Goal: Information Seeking & Learning: Learn about a topic

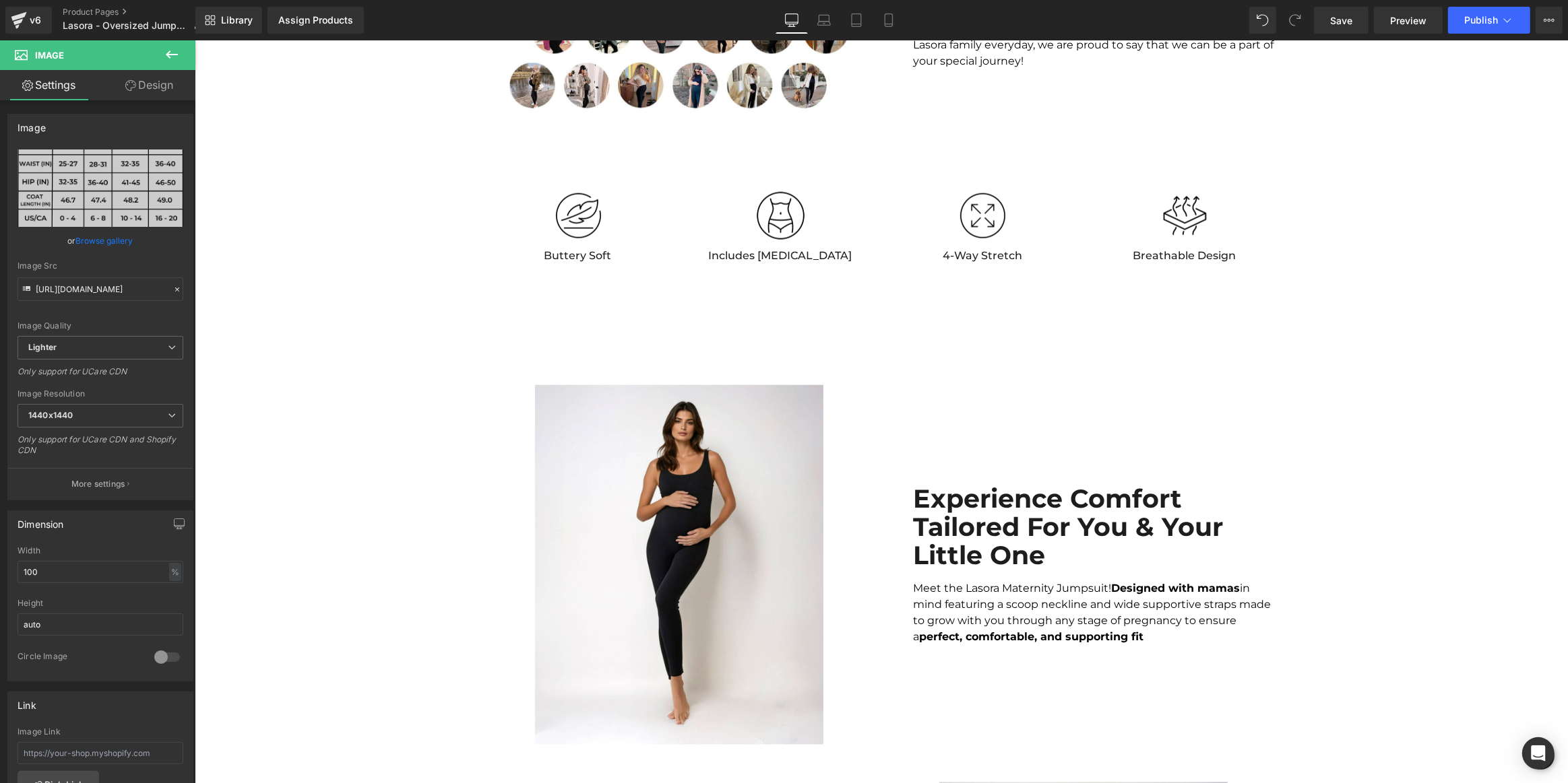
scroll to position [1898, 0]
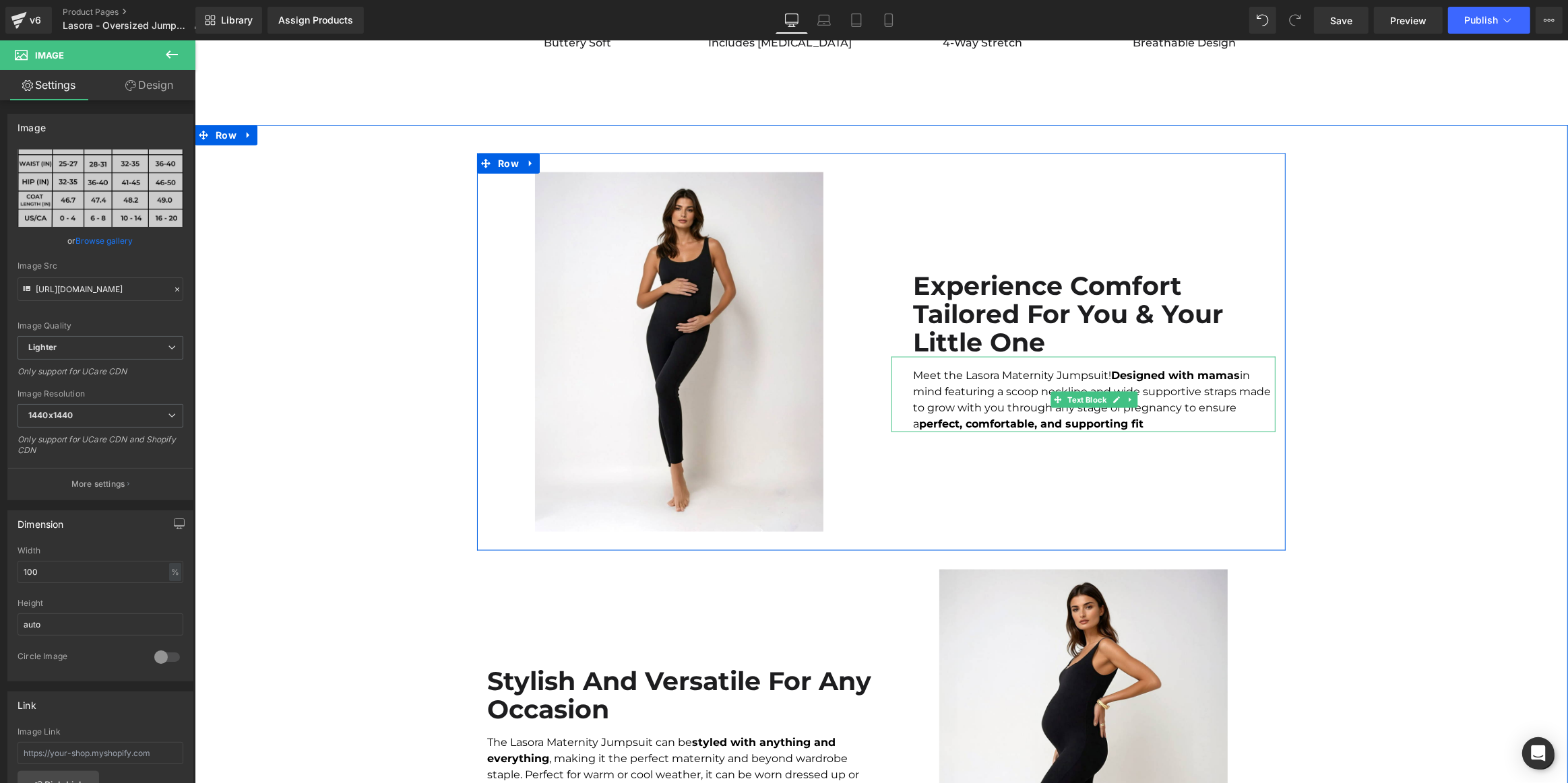
click at [1004, 384] on div "Meet the Lasora Maternity Jumpsuit! Designed with mamas in mind featuring a sco…" at bounding box center [1083, 395] width 384 height 76
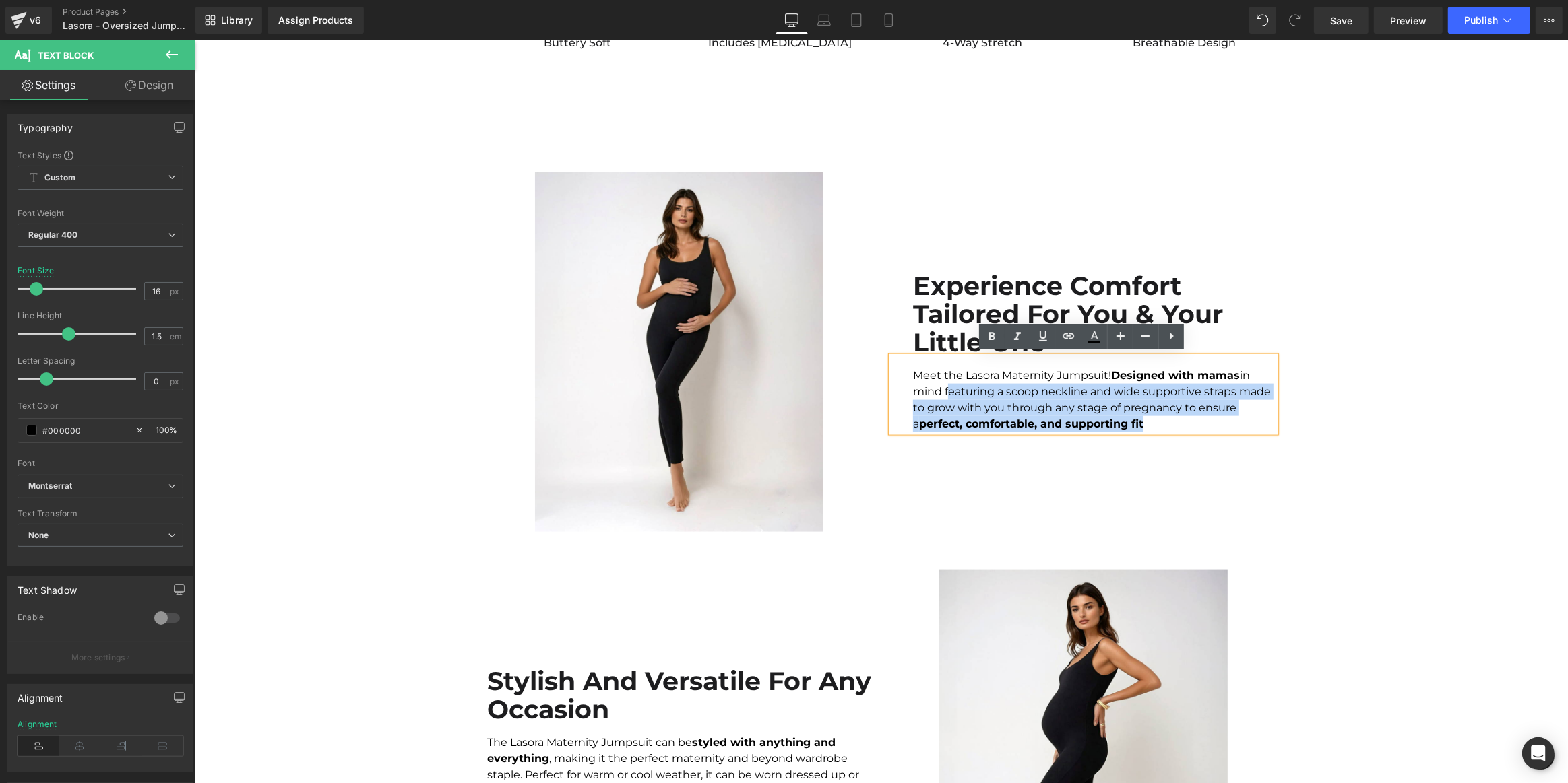
drag, startPoint x: 1162, startPoint y: 426, endPoint x: 941, endPoint y: 388, distance: 224.2
click at [941, 388] on div "Meet the Lasora Maternity Jumpsuit! Designed with mamas in mind featuring a sco…" at bounding box center [1083, 395] width 384 height 76
paste div
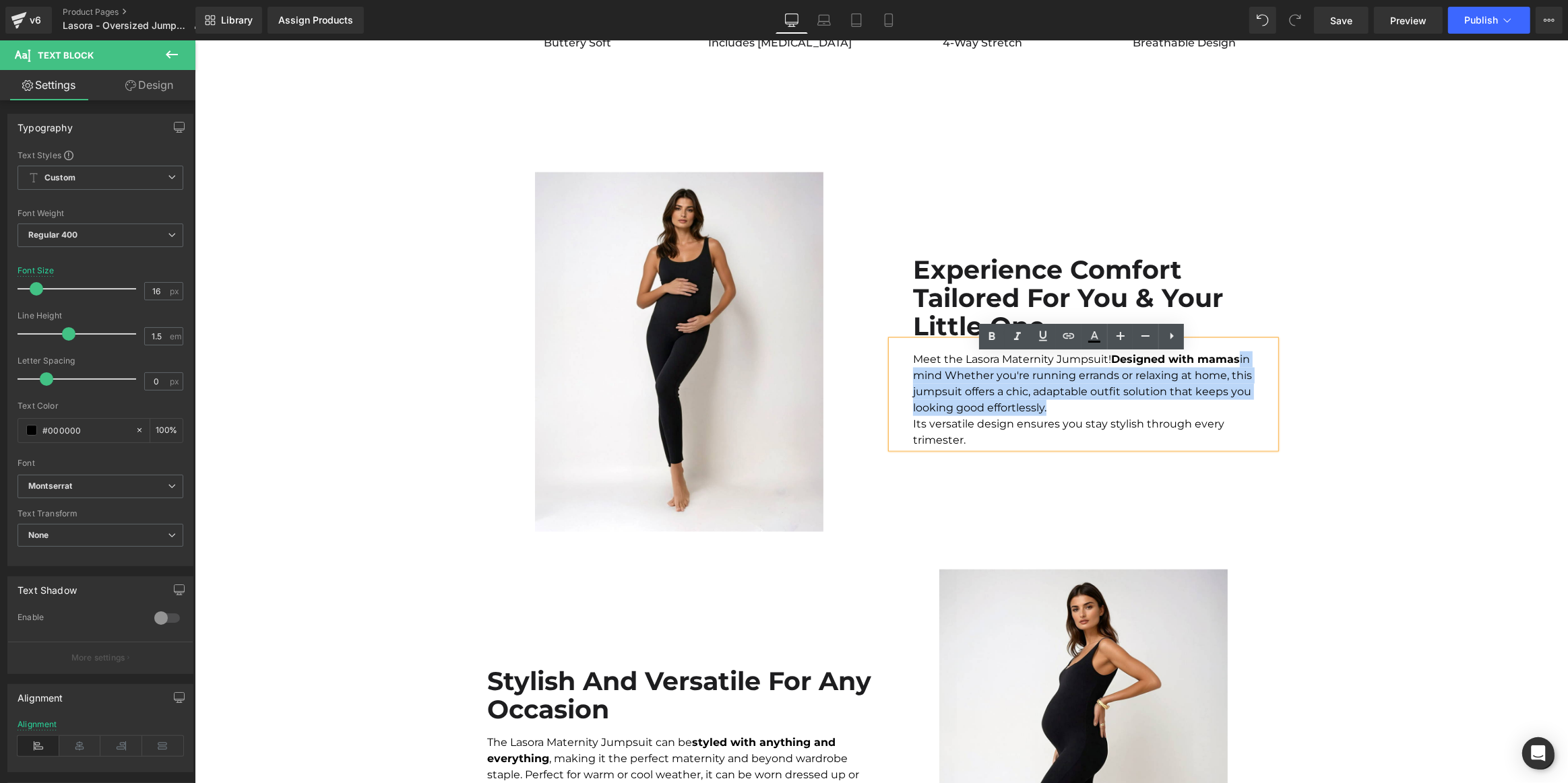
scroll to position [1890, 0]
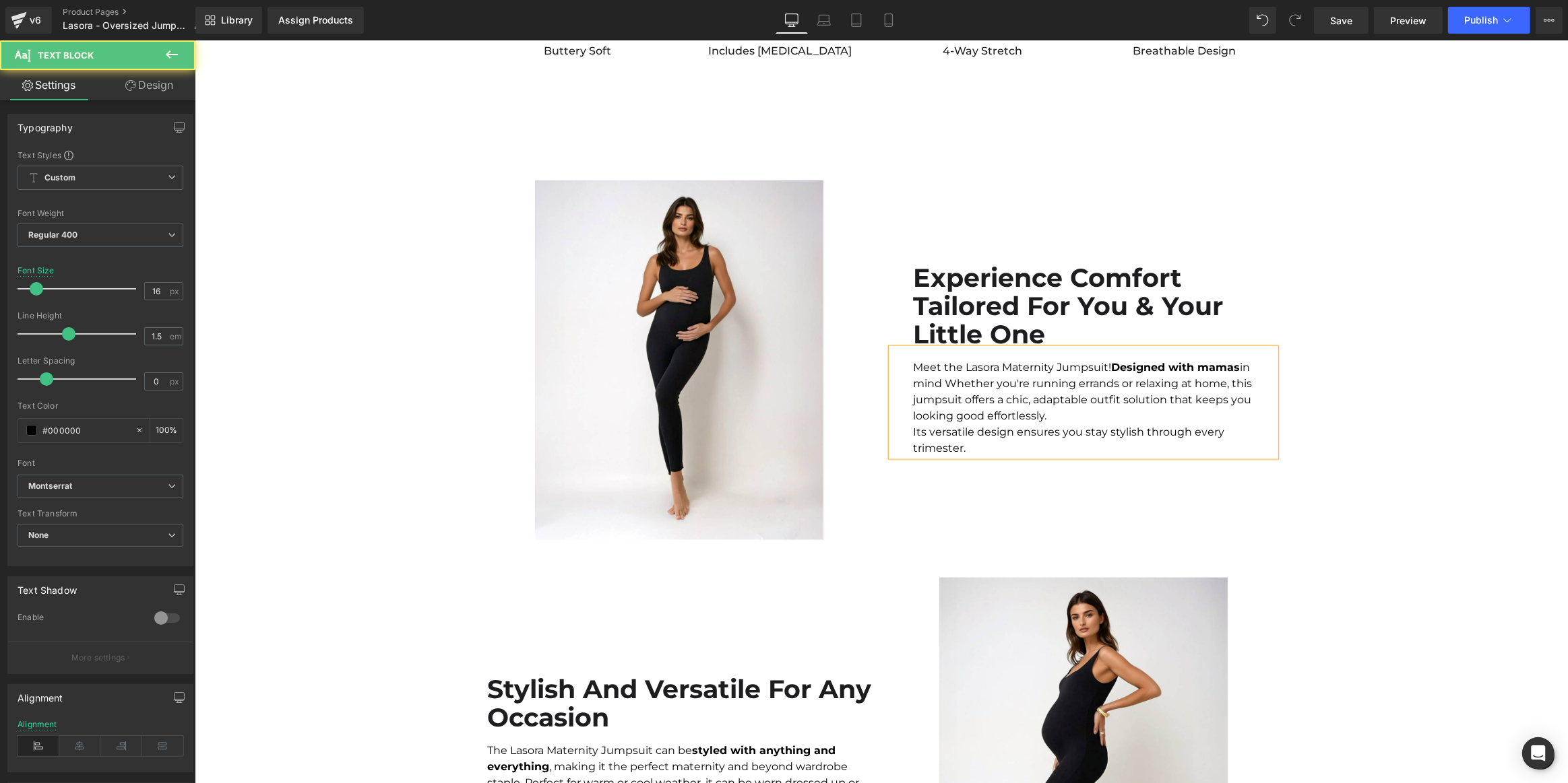
click at [945, 386] on div "Meet the Lasora Maternity Jumpsuit! Designed with mamas in mind Whether you're …" at bounding box center [1083, 403] width 384 height 108
drag, startPoint x: 991, startPoint y: 407, endPoint x: 962, endPoint y: 404, distance: 29.2
click at [962, 404] on div "Meet the Lasora Maternity Jumpsuit! Designed with mamas in mind. Whether you're…" at bounding box center [1083, 403] width 384 height 108
click at [1029, 405] on div "Meet the Lasora Maternity Jumpsuit! Designed with mamas in mind. Whether you're…" at bounding box center [1083, 403] width 384 height 108
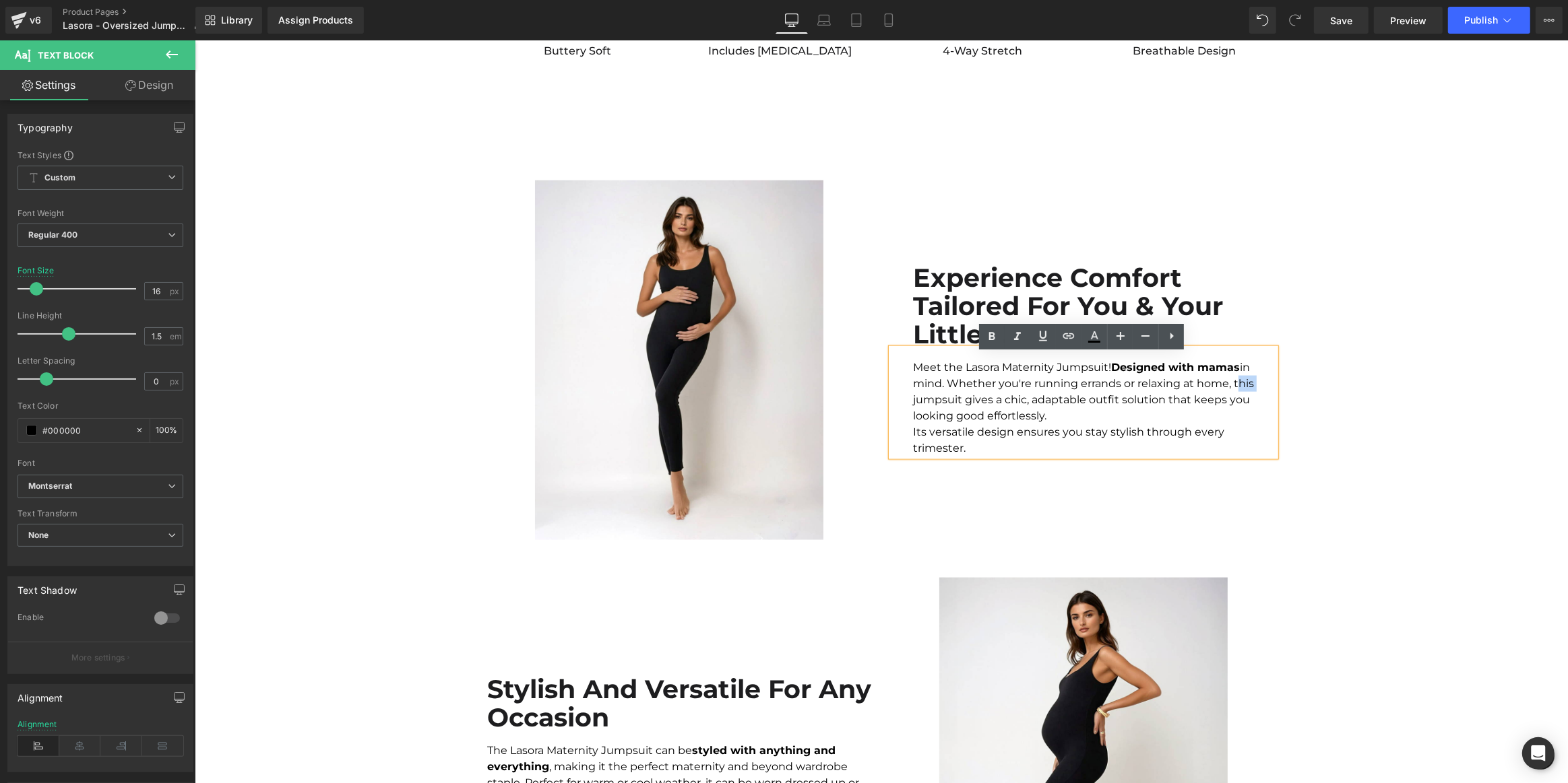
drag, startPoint x: 1252, startPoint y: 386, endPoint x: 1231, endPoint y: 390, distance: 21.4
click at [1231, 390] on div "Meet the Lasora Maternity Jumpsuit! Designed with mamas in mind. Whether you're…" at bounding box center [1083, 403] width 384 height 108
click at [1109, 408] on div "Meet the Lasora Maternity Jumpsuit! Designed with mamas in mind. Whether you're…" at bounding box center [1083, 403] width 384 height 108
drag, startPoint x: 1188, startPoint y: 406, endPoint x: 963, endPoint y: 405, distance: 225.0
click at [963, 405] on div "Meet the Lasora Maternity Jumpsuit! Designed with mamas in mind. Whether you're…" at bounding box center [1083, 403] width 384 height 108
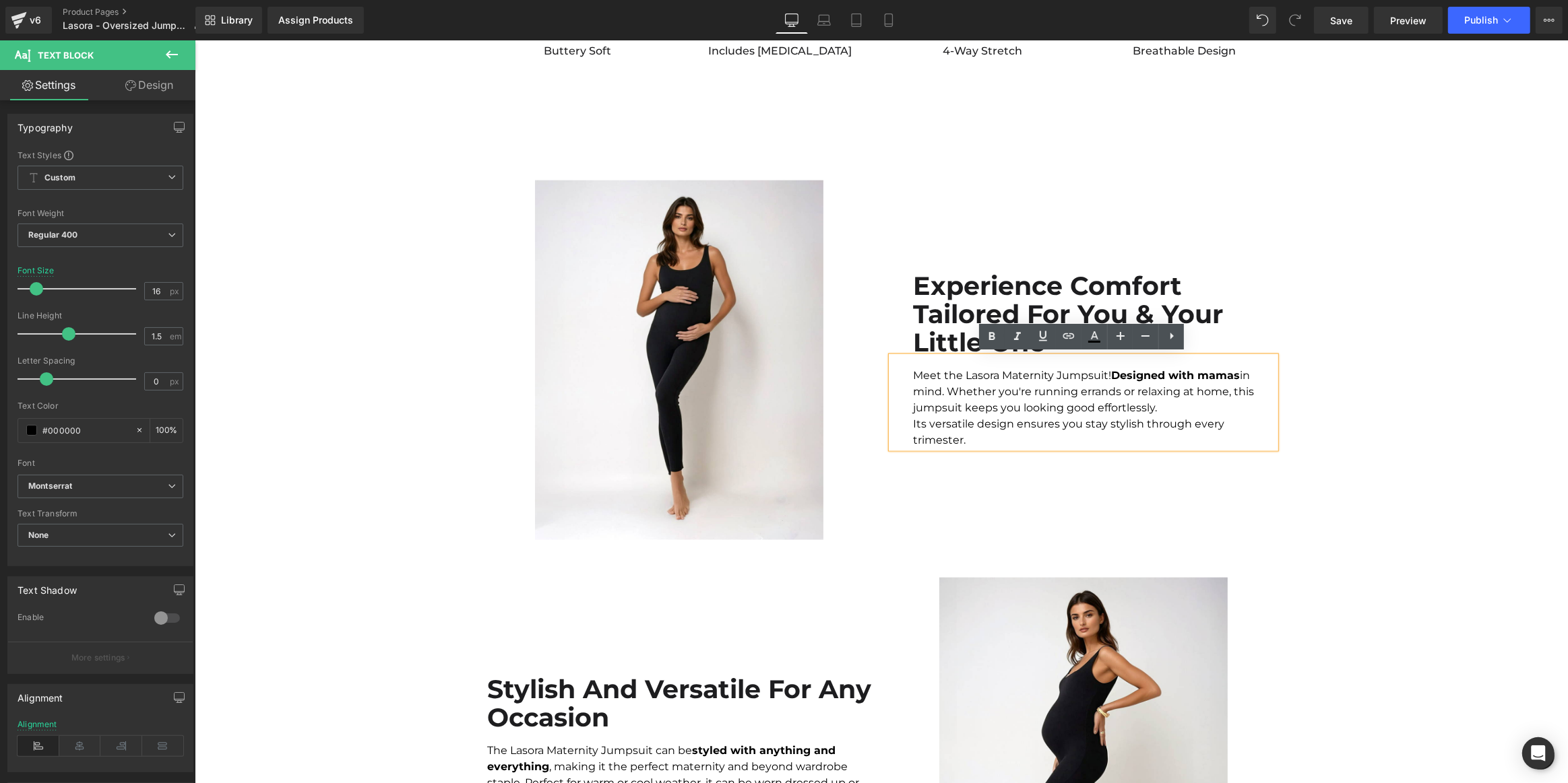
scroll to position [1898, 0]
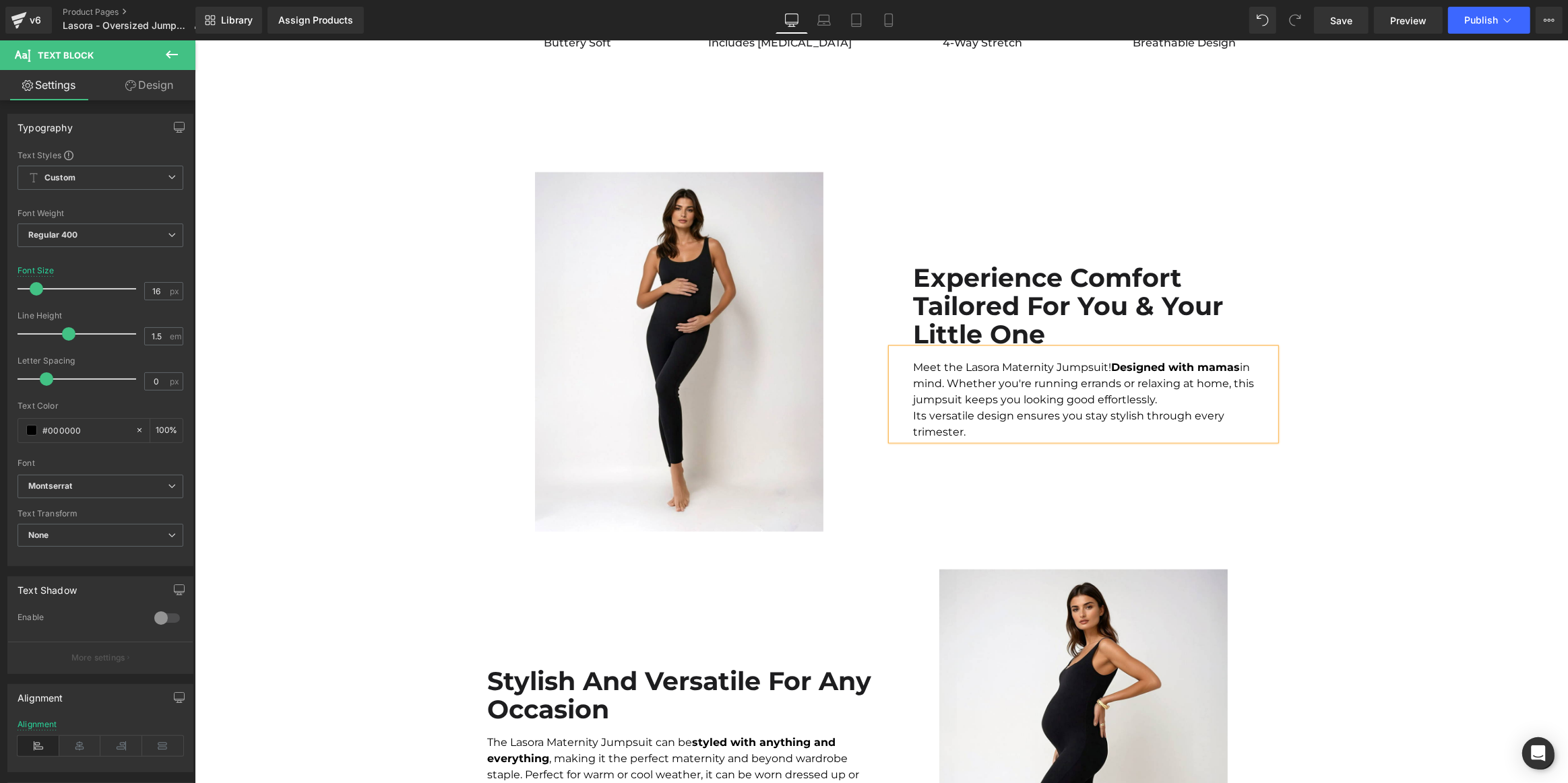
click at [1063, 403] on div "Meet the Lasora Maternity Jumpsuit! Designed with mamas in mind. Whether you're…" at bounding box center [1083, 395] width 384 height 91
drag, startPoint x: 1139, startPoint y: 405, endPoint x: 1113, endPoint y: 404, distance: 26.0
click at [1113, 404] on div "Meet the Lasora Maternity Jumpsuit! Designed with mamas in mind. Whether you're…" at bounding box center [1083, 395] width 384 height 91
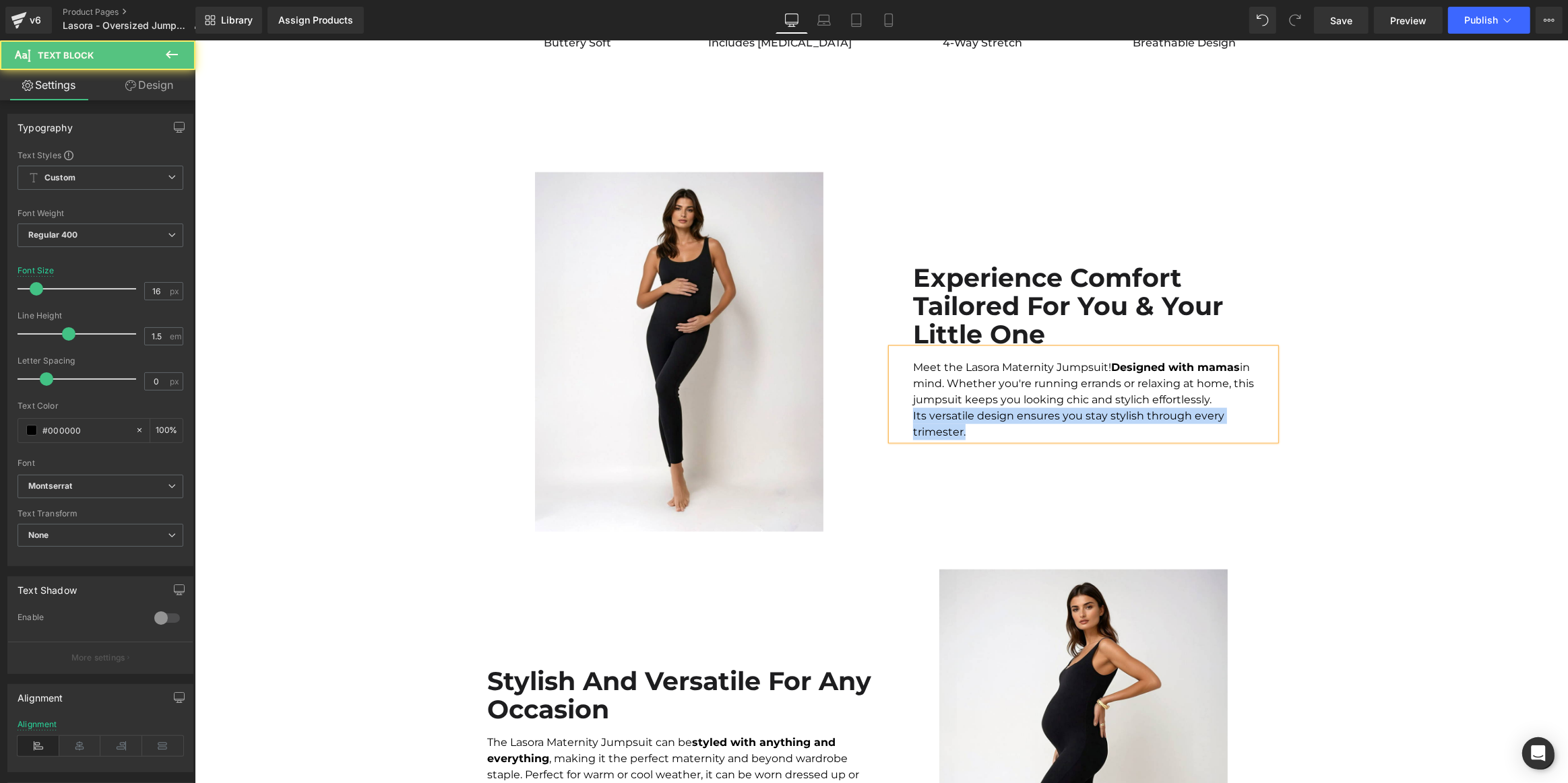
drag, startPoint x: 907, startPoint y: 424, endPoint x: 1294, endPoint y: 423, distance: 387.0
click at [1294, 423] on div "Image Experience Comfort Tailored For You & Your Little One Text Block Meet the…" at bounding box center [881, 572] width 1373 height 838
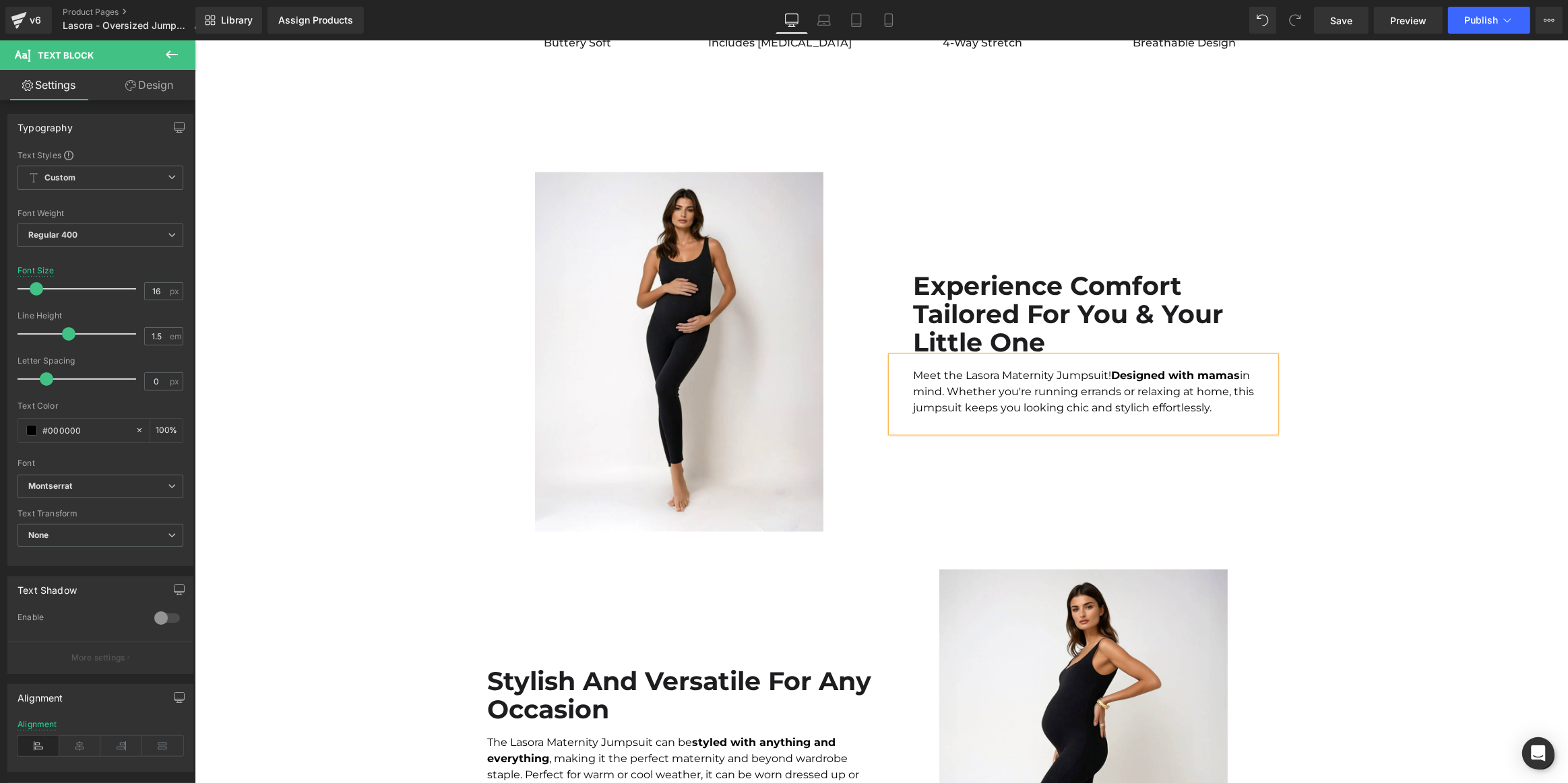
scroll to position [1906, 0]
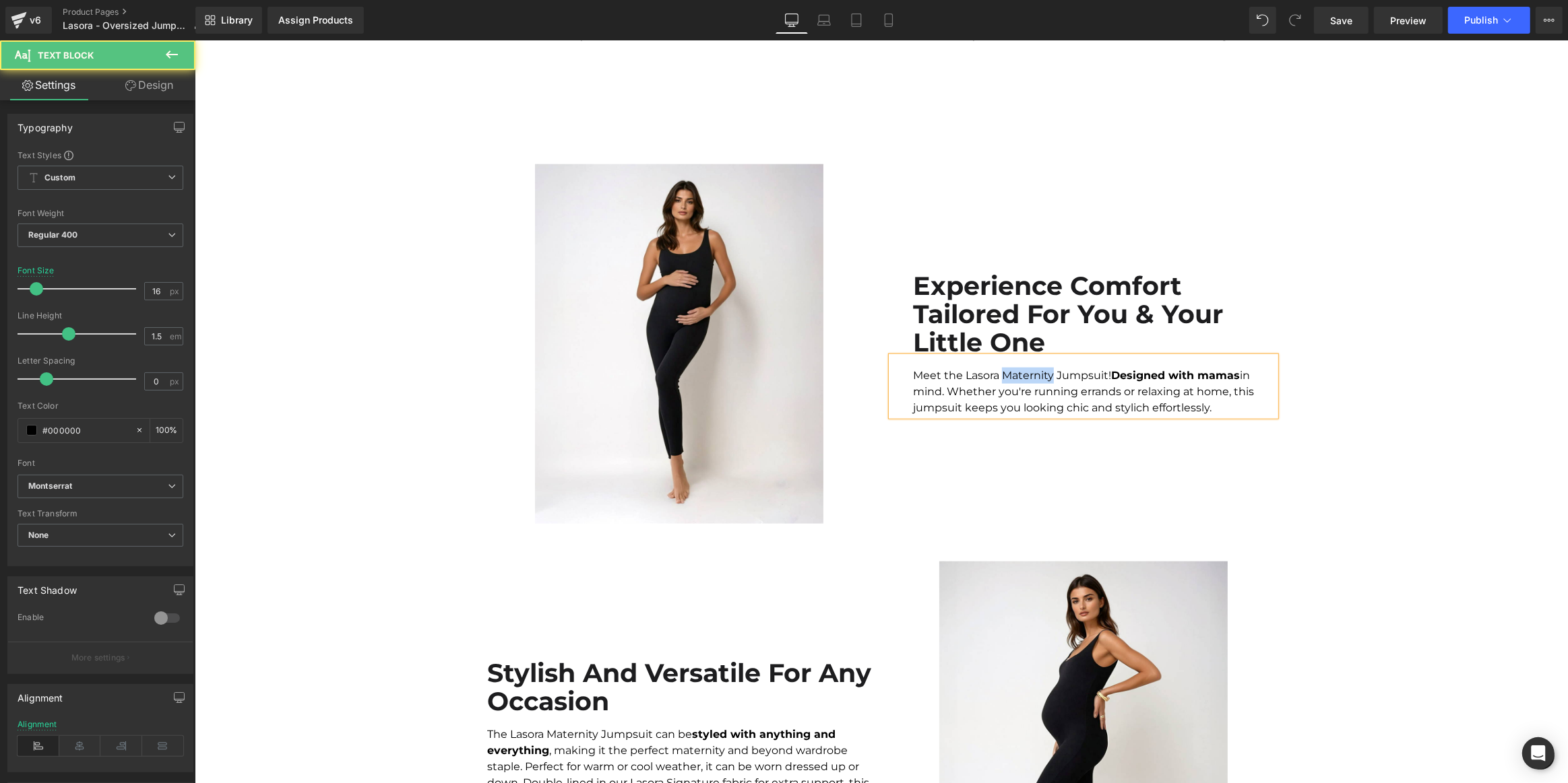
drag, startPoint x: 1044, startPoint y: 369, endPoint x: 999, endPoint y: 370, distance: 45.0
click at [999, 370] on div "Meet the Lasora Maternity Jumpsuit! Designed with mamas in mind. Whether you're…" at bounding box center [1083, 386] width 384 height 59
click at [1208, 403] on div "Meet the Lasora Oversized Jumpsuit! Designed with mamas in mind. Whether you're…" at bounding box center [1083, 386] width 384 height 59
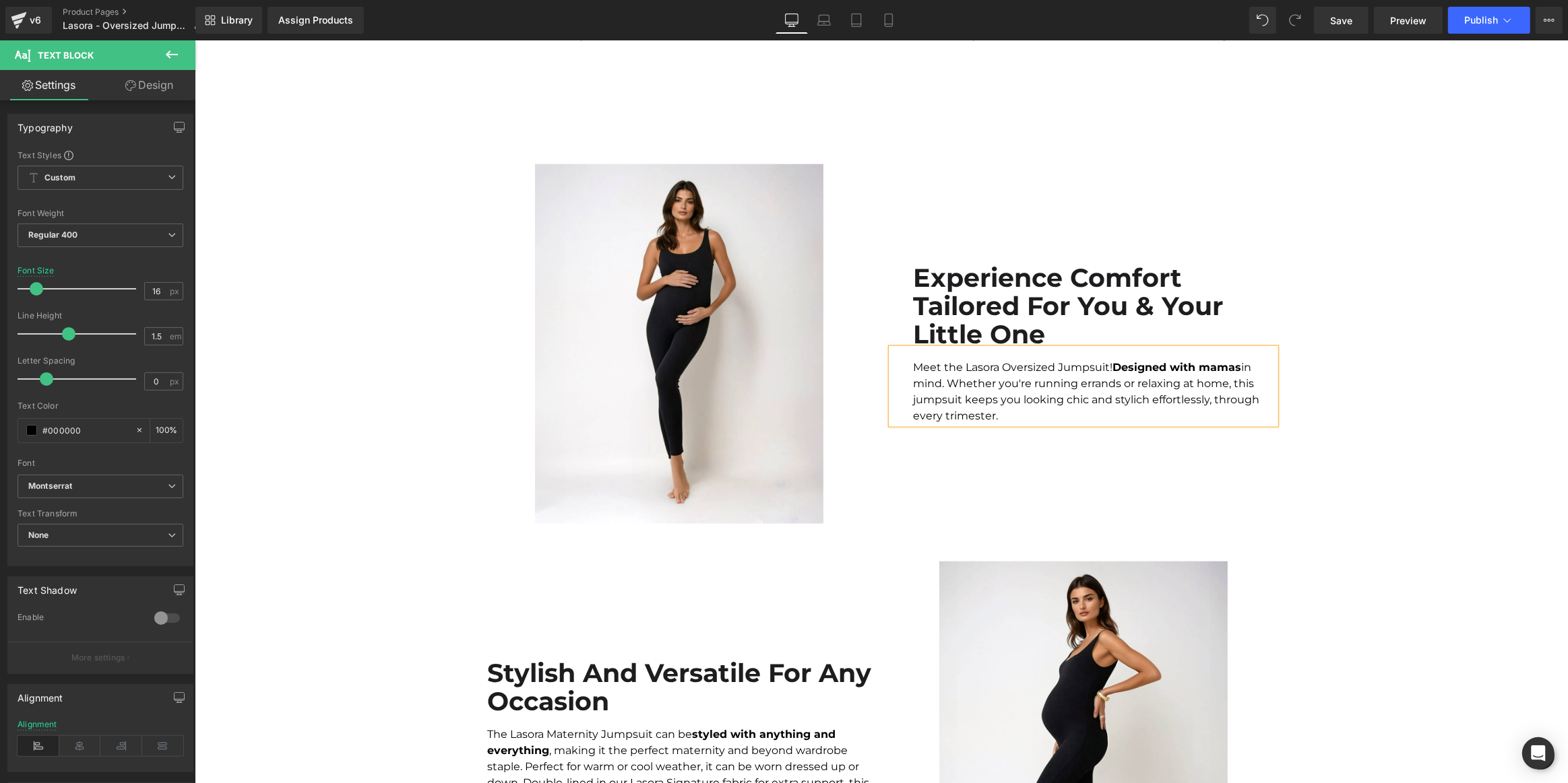
scroll to position [1898, 0]
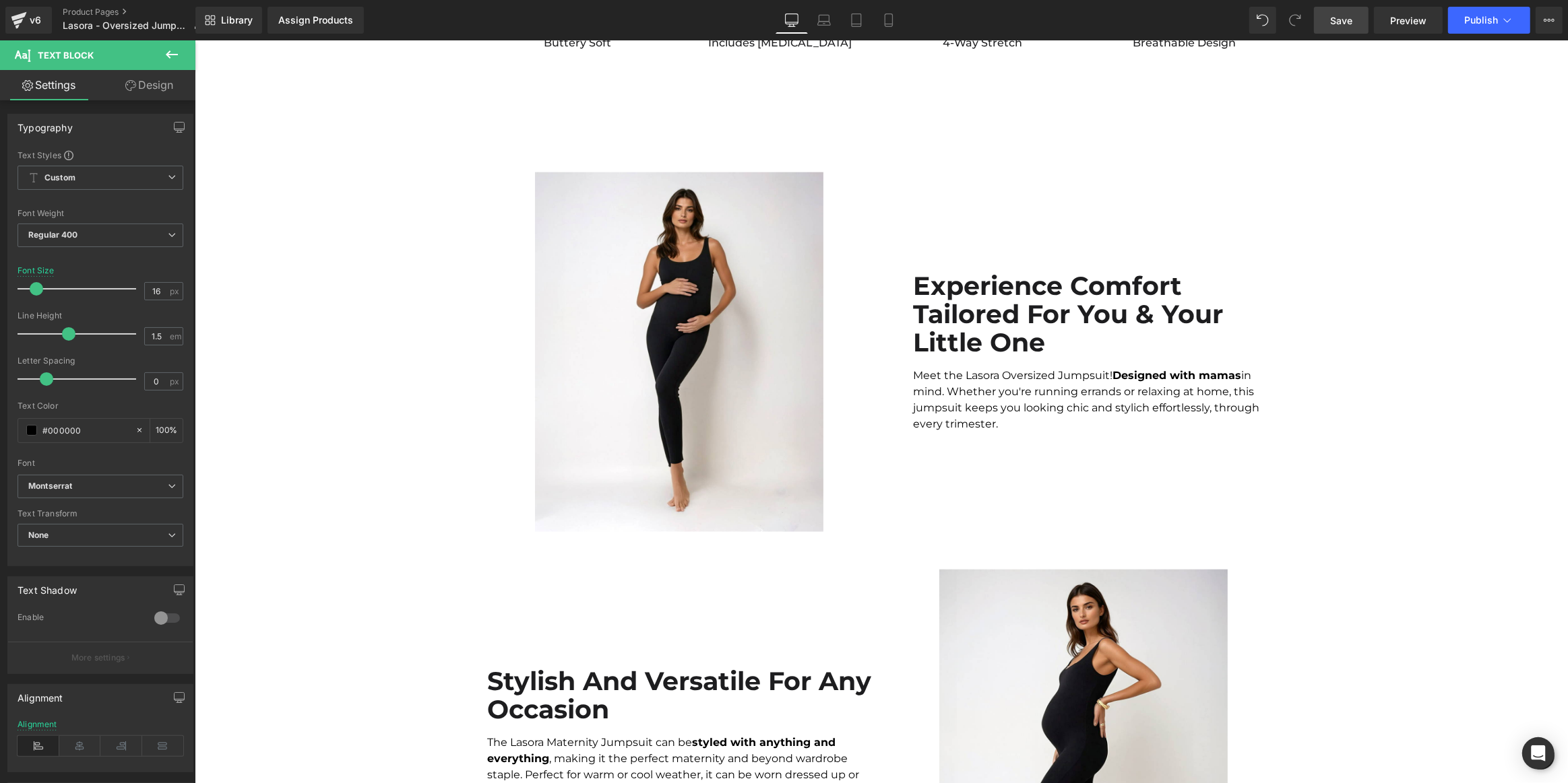
click at [1343, 24] on span "Save" at bounding box center [1341, 20] width 22 height 14
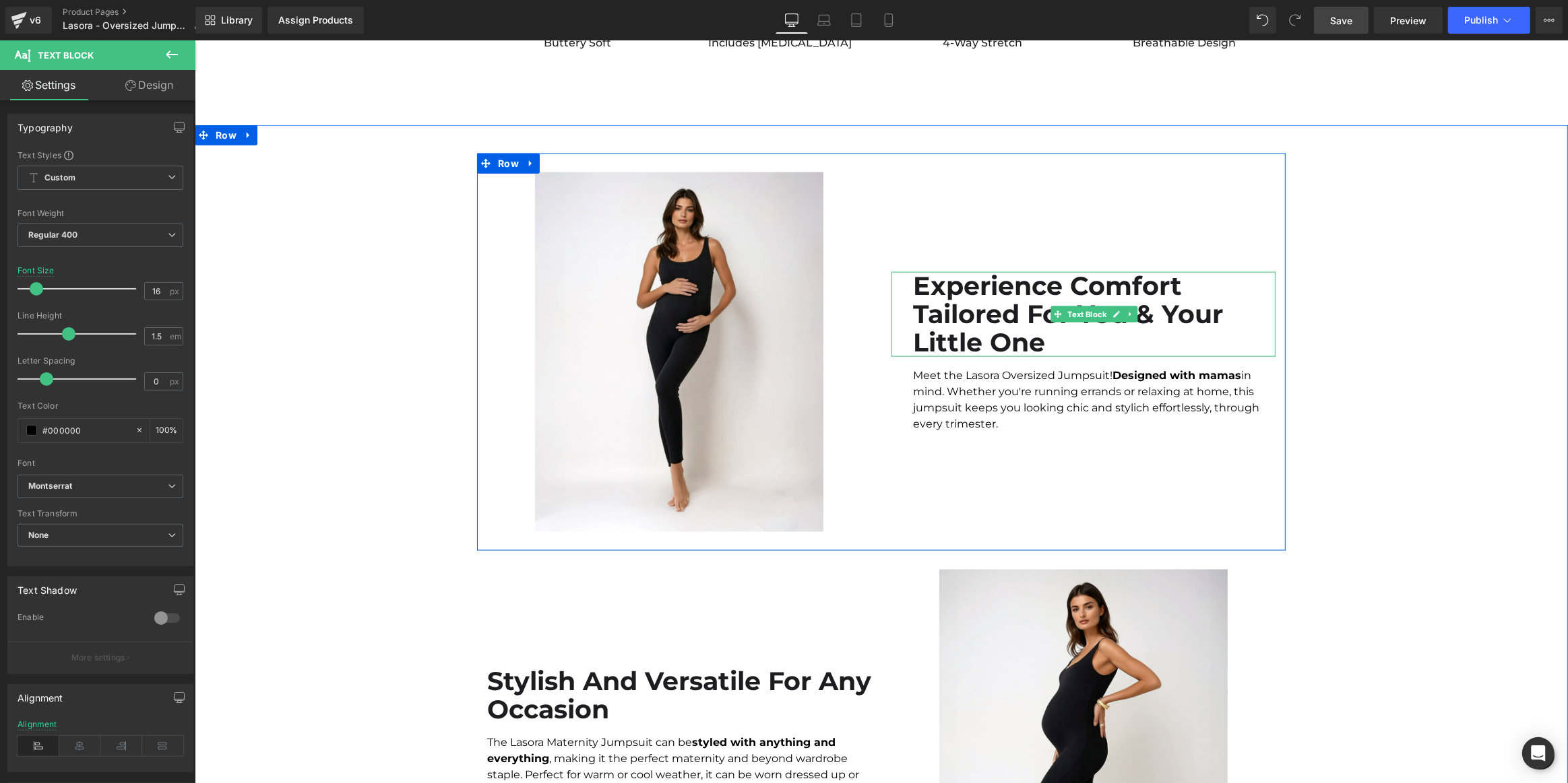
click at [1015, 302] on b "Experience Comfort Tailored For You & Your Little One" at bounding box center [1067, 313] width 310 height 88
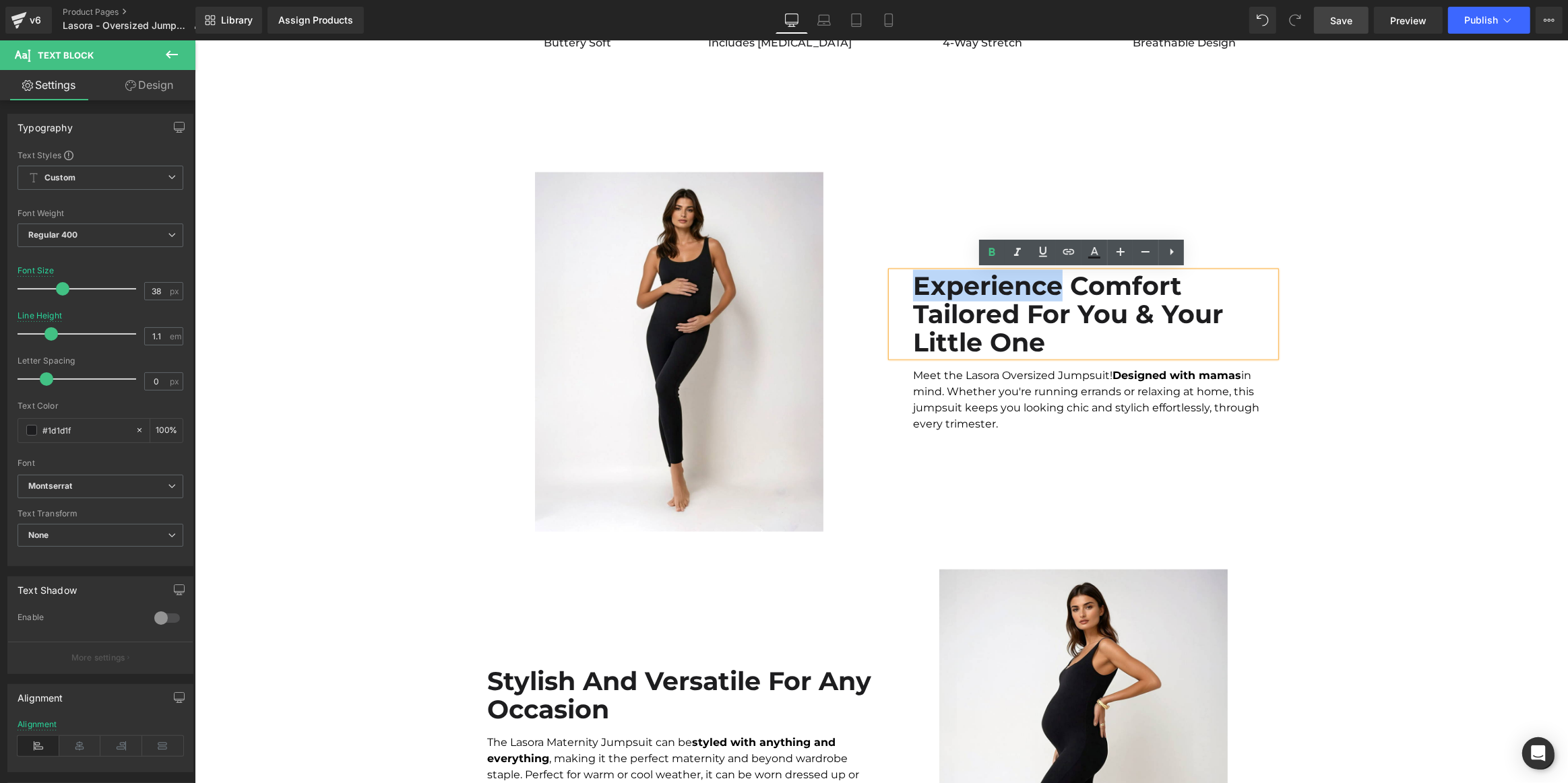
drag, startPoint x: 1059, startPoint y: 281, endPoint x: 908, endPoint y: 277, distance: 151.1
click at [908, 277] on div "Experience Comfort Tailored For You & Your Little One" at bounding box center [1083, 314] width 384 height 85
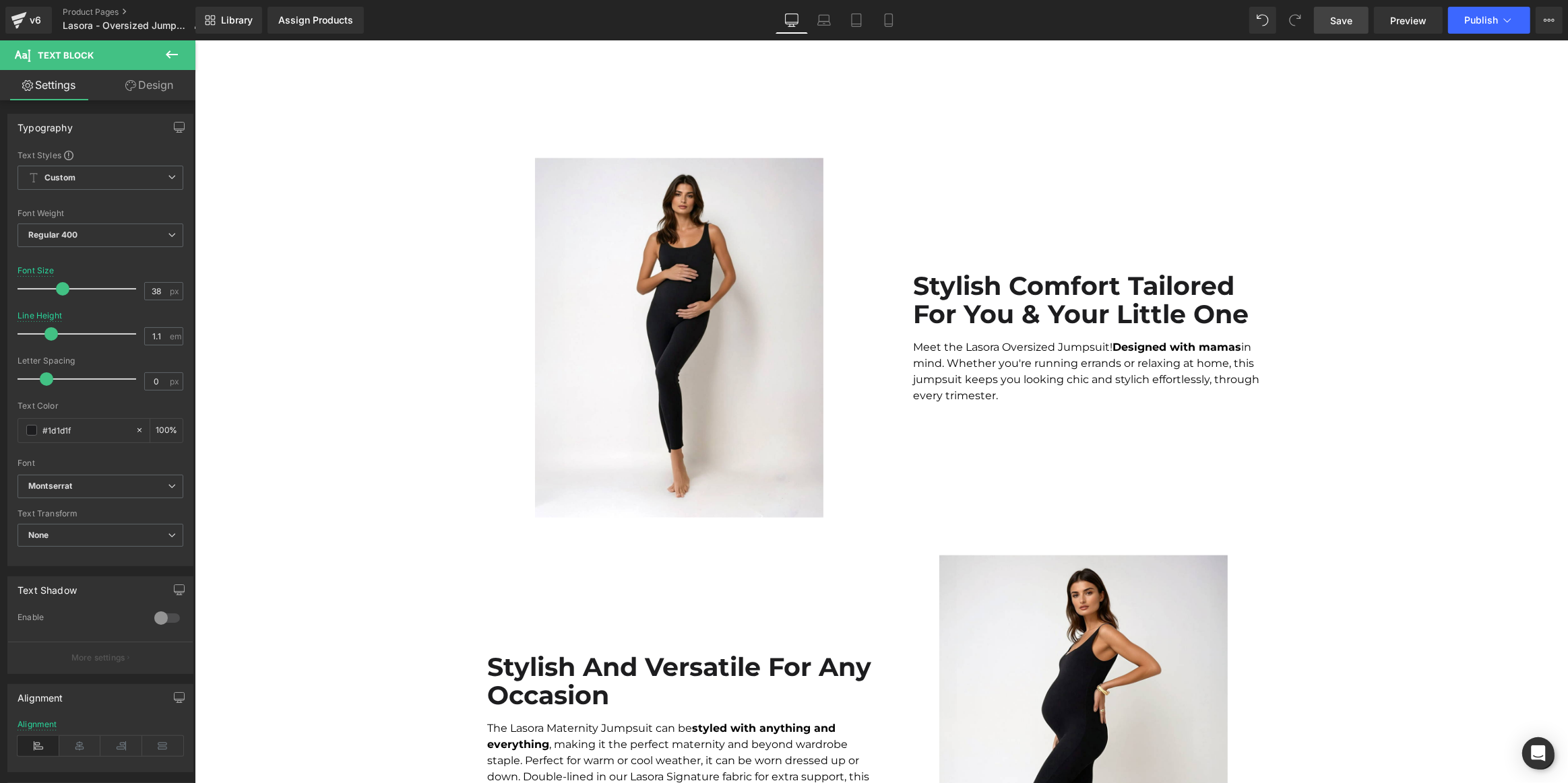
drag, startPoint x: 1344, startPoint y: 22, endPoint x: 537, endPoint y: 228, distance: 832.9
click at [1344, 22] on span "Save" at bounding box center [1341, 20] width 22 height 14
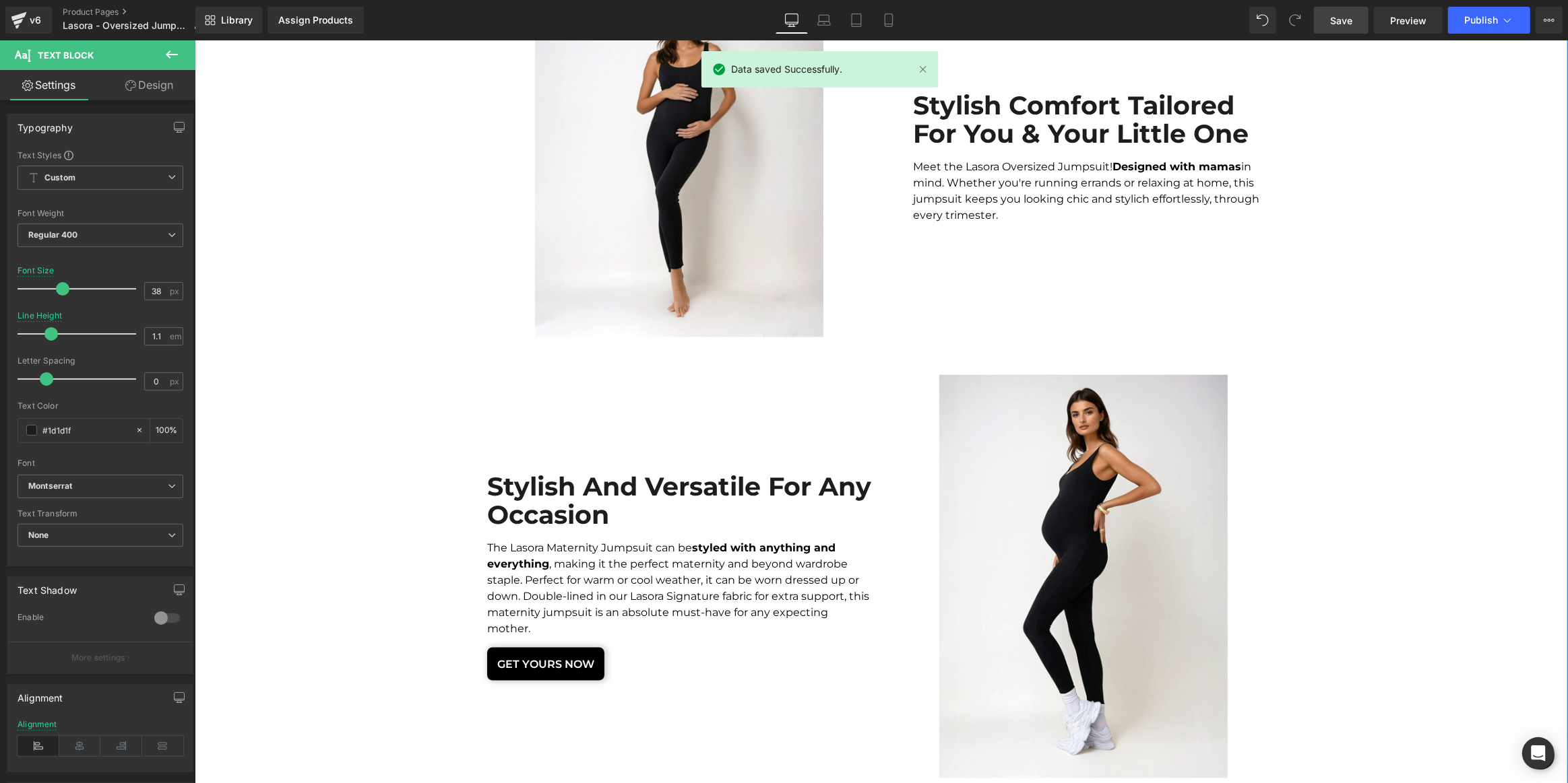
scroll to position [2095, 0]
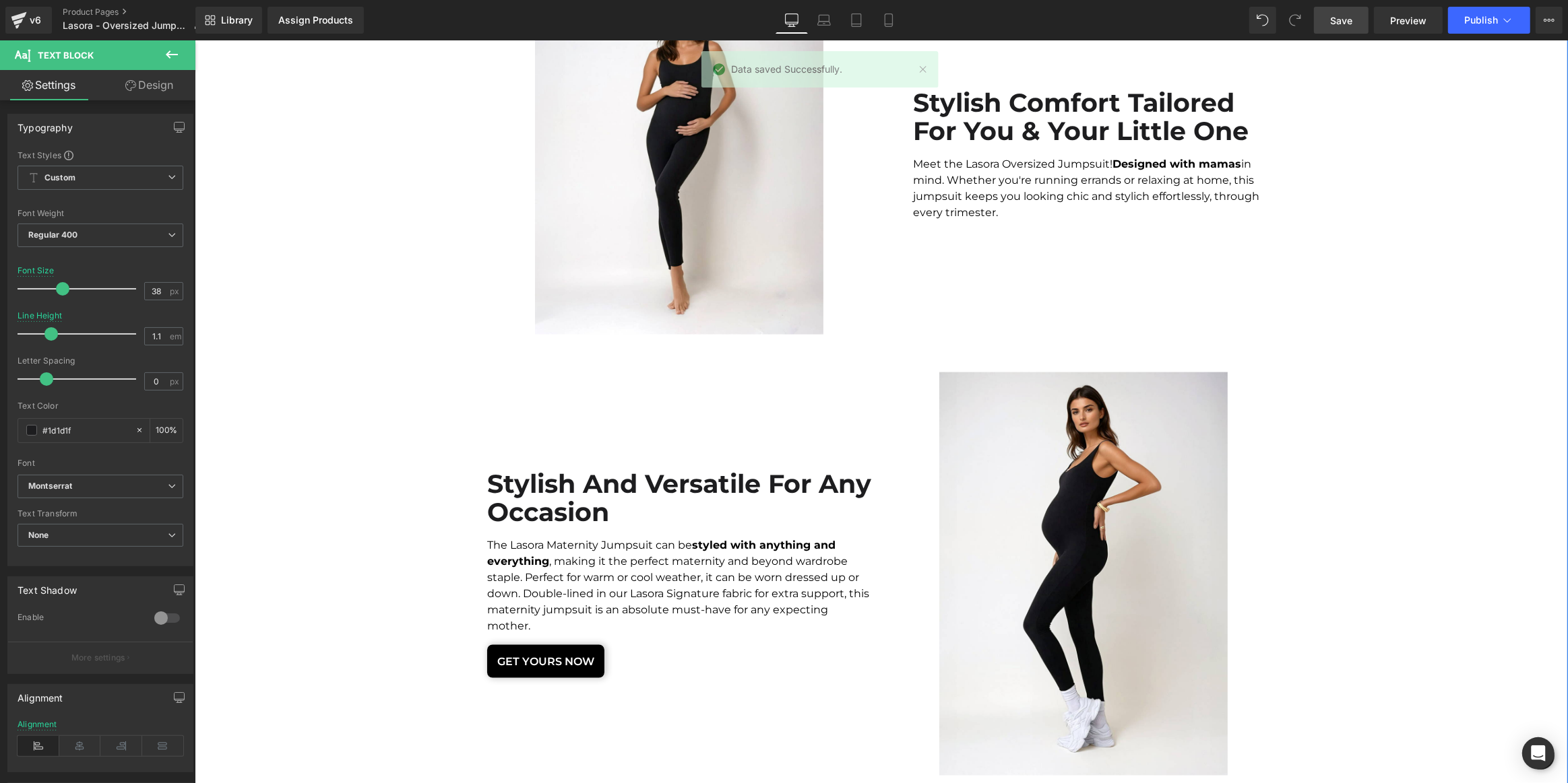
click at [574, 478] on b "Stylish and Versatile for any occasion" at bounding box center [678, 498] width 384 height 60
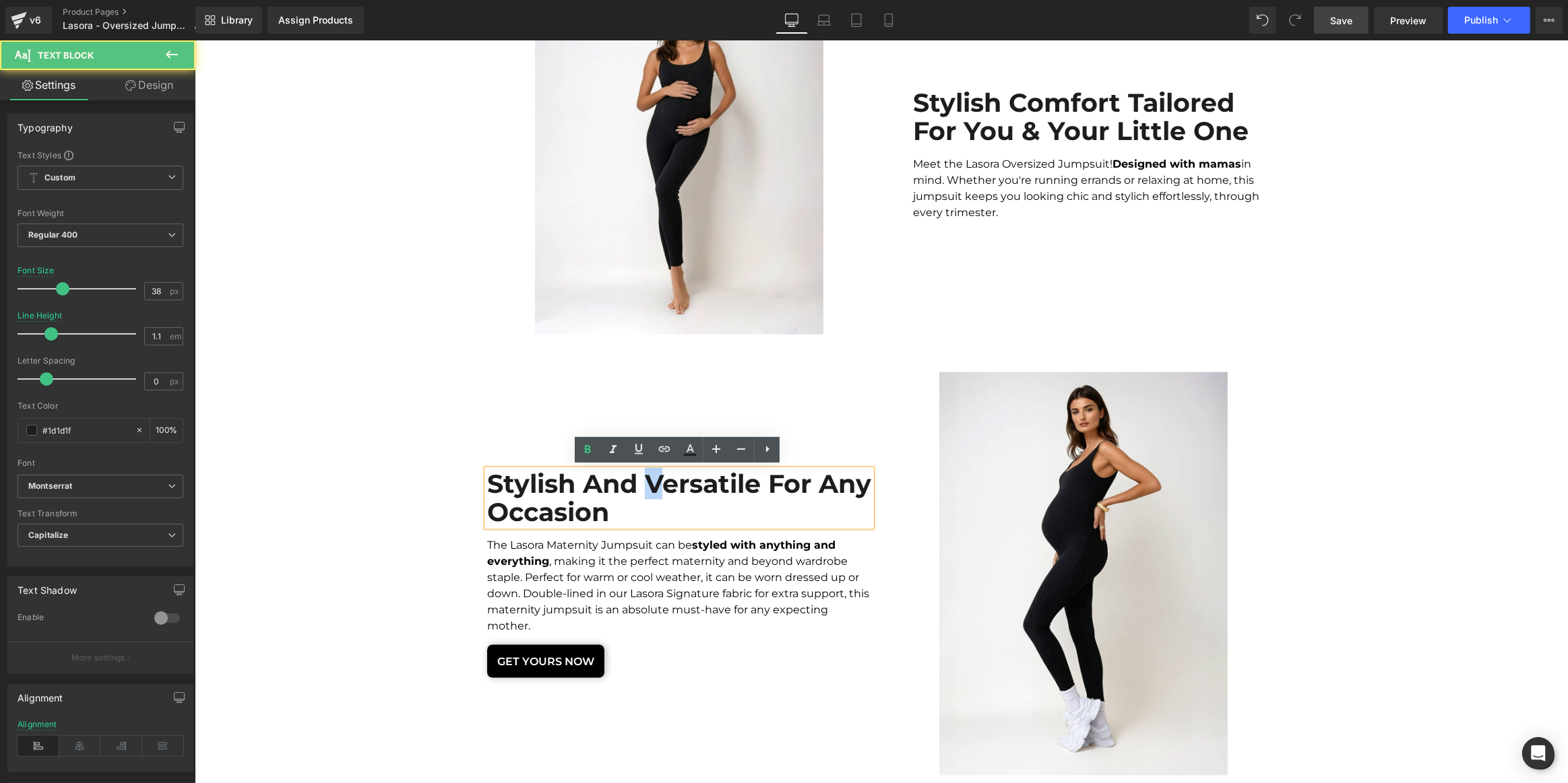
drag, startPoint x: 661, startPoint y: 479, endPoint x: 651, endPoint y: 480, distance: 10.0
click at [651, 480] on b "Stylish and Versatile for any occasion" at bounding box center [678, 498] width 384 height 60
click at [646, 480] on b "Stylish and Versatile for any occasion" at bounding box center [678, 498] width 384 height 60
drag, startPoint x: 569, startPoint y: 485, endPoint x: 504, endPoint y: 478, distance: 65.4
click at [504, 478] on b "Stylish and Versatile for any occasion" at bounding box center [678, 498] width 384 height 60
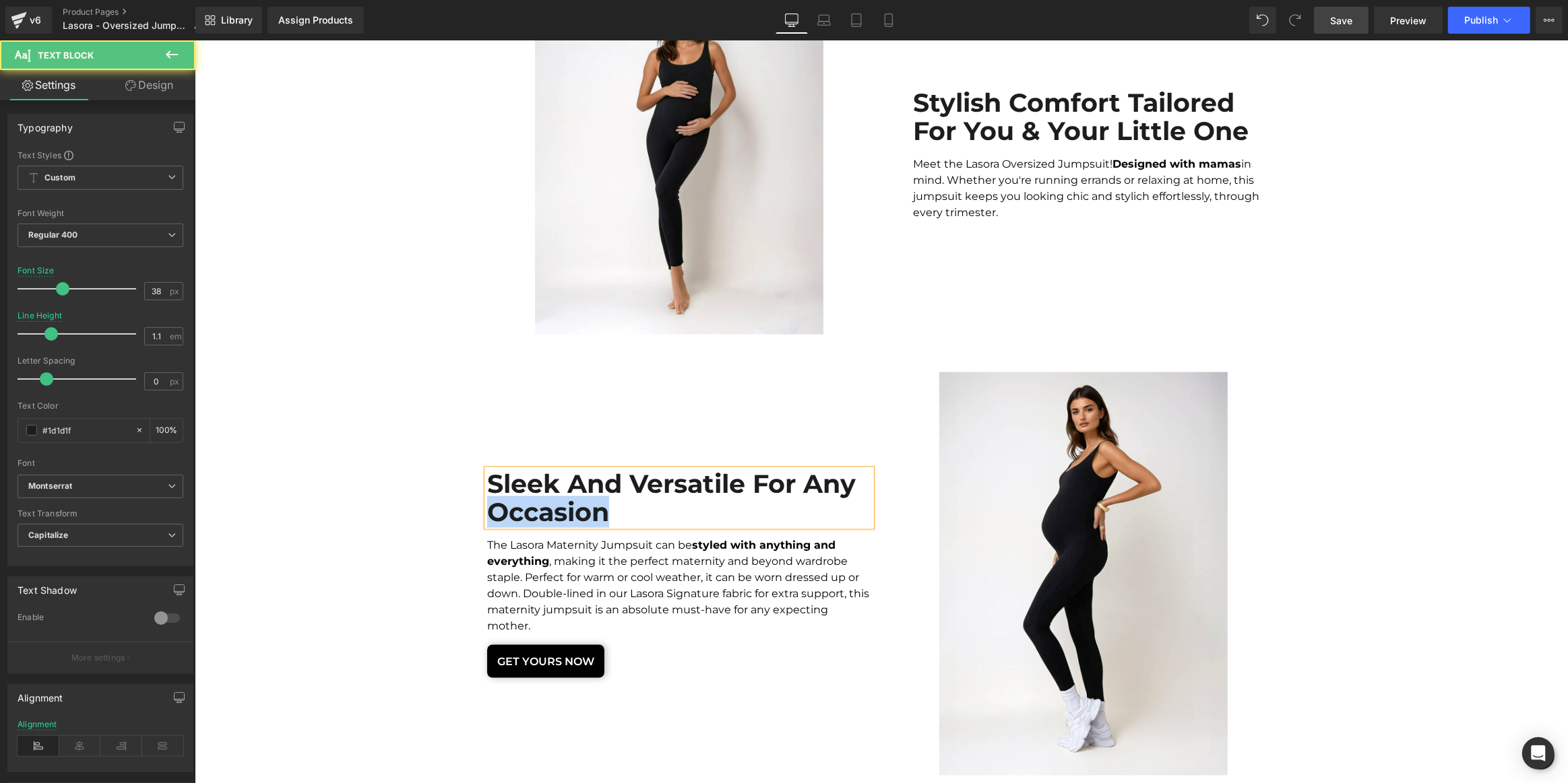
drag, startPoint x: 699, startPoint y: 506, endPoint x: 488, endPoint y: 504, distance: 211.0
click at [488, 504] on div "Sleek and Versatile for any occasion" at bounding box center [678, 498] width 384 height 57
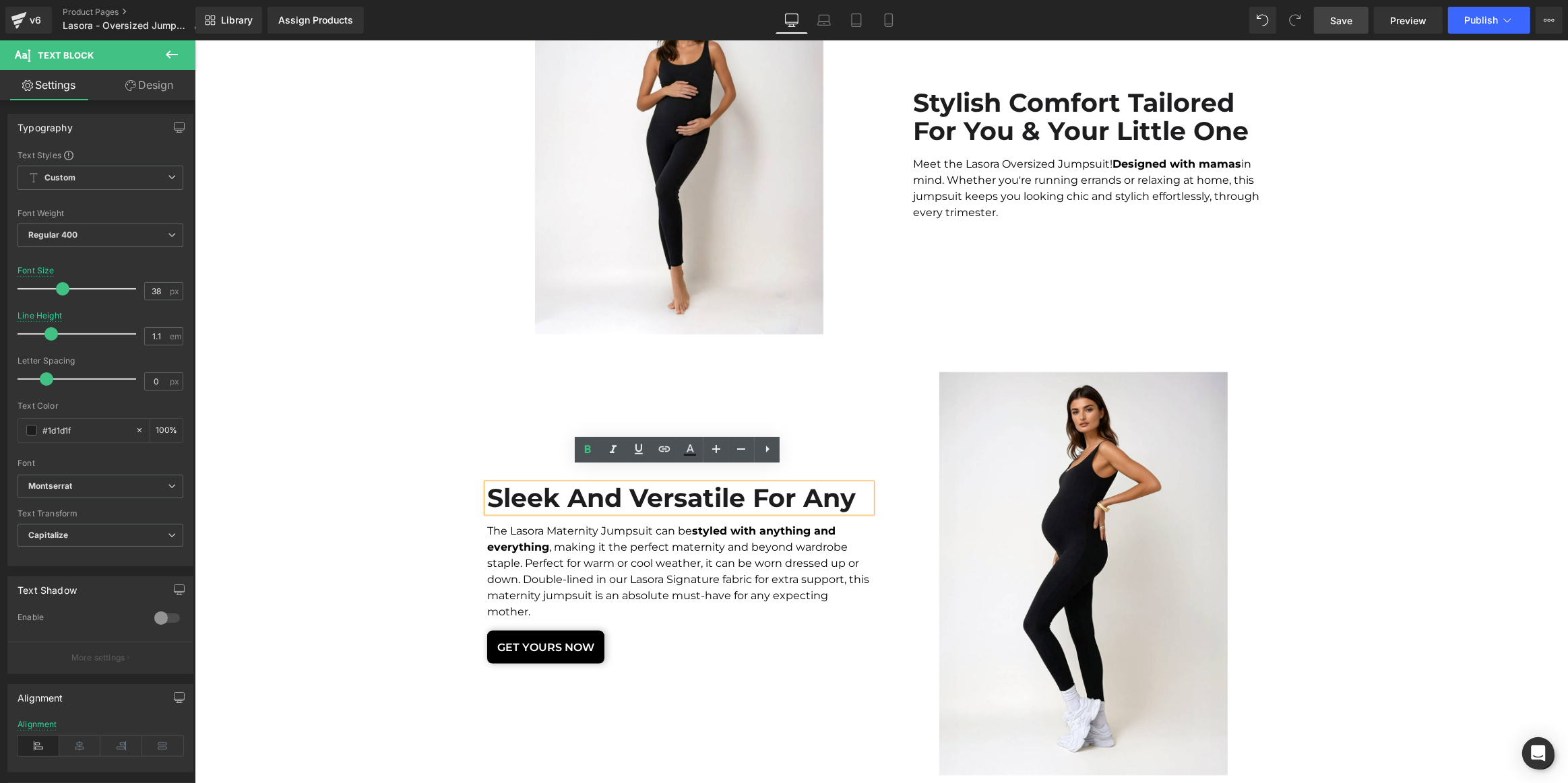
scroll to position [2109, 0]
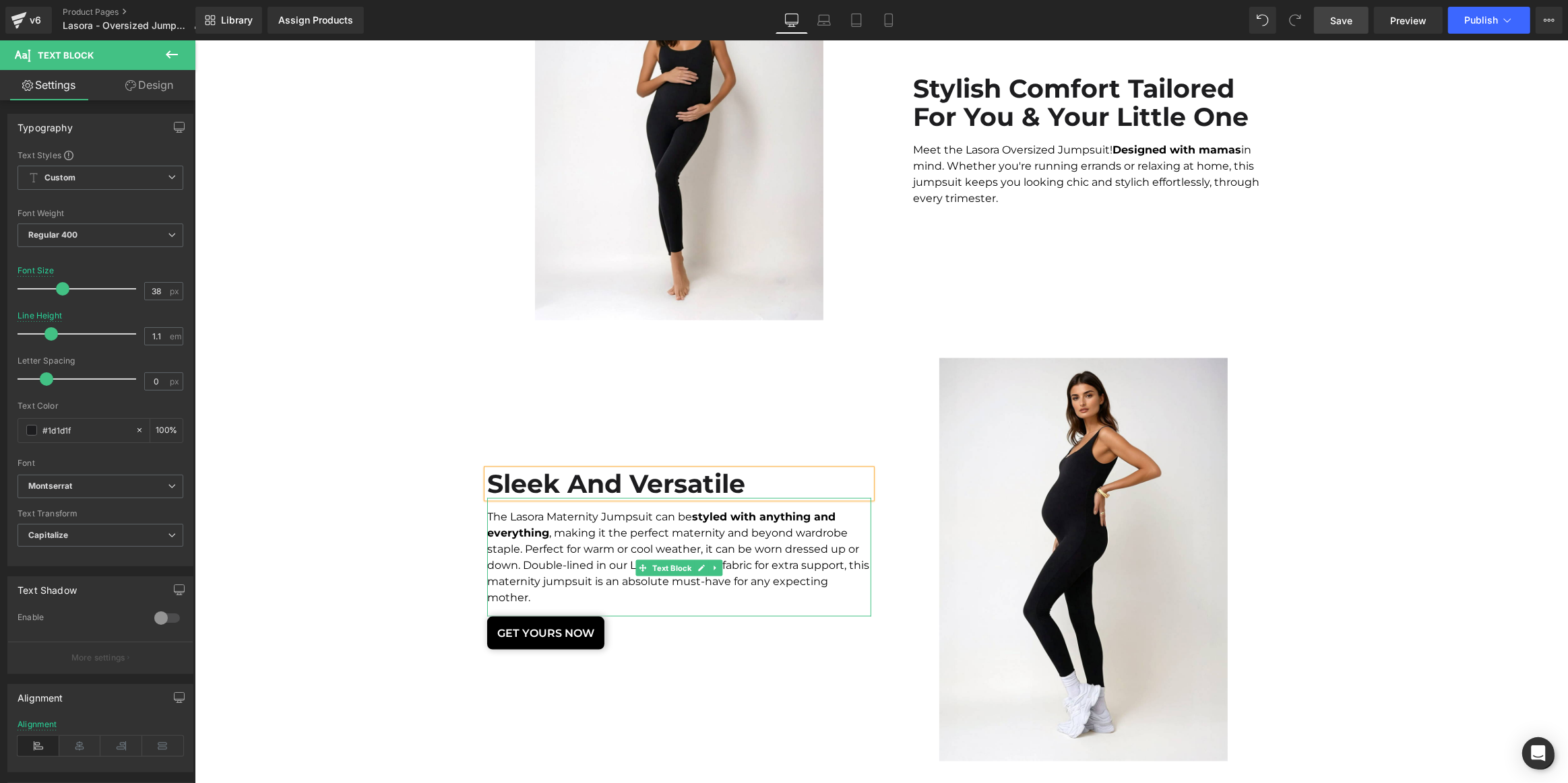
click at [513, 525] on strong "styled with anything and everything" at bounding box center [661, 525] width 348 height 29
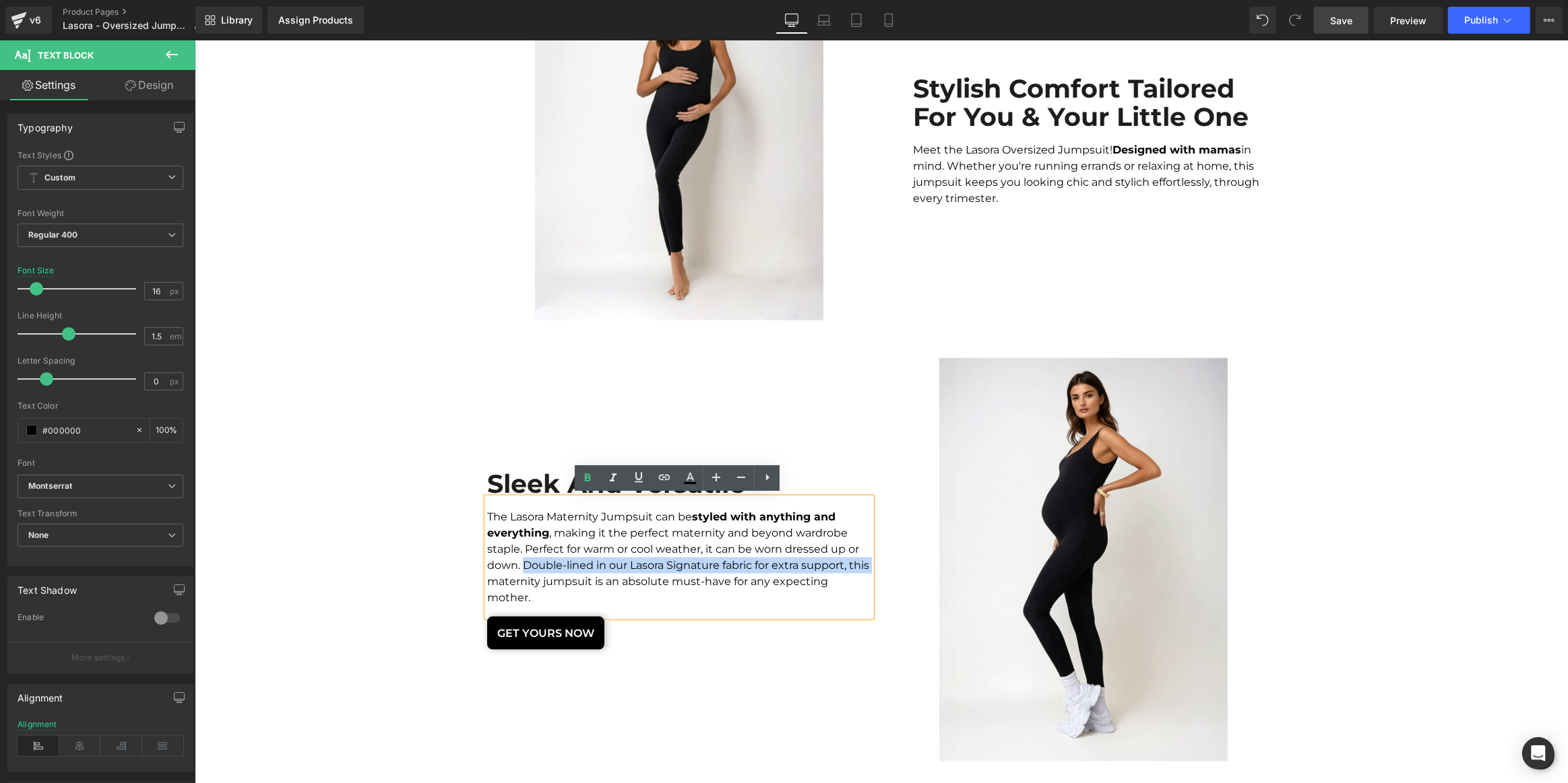
drag, startPoint x: 522, startPoint y: 564, endPoint x: 508, endPoint y: 577, distance: 19.1
click at [508, 577] on div "The Lasora Maternity Jumpsuit can be styled with anything and everything , maki…" at bounding box center [678, 557] width 384 height 119
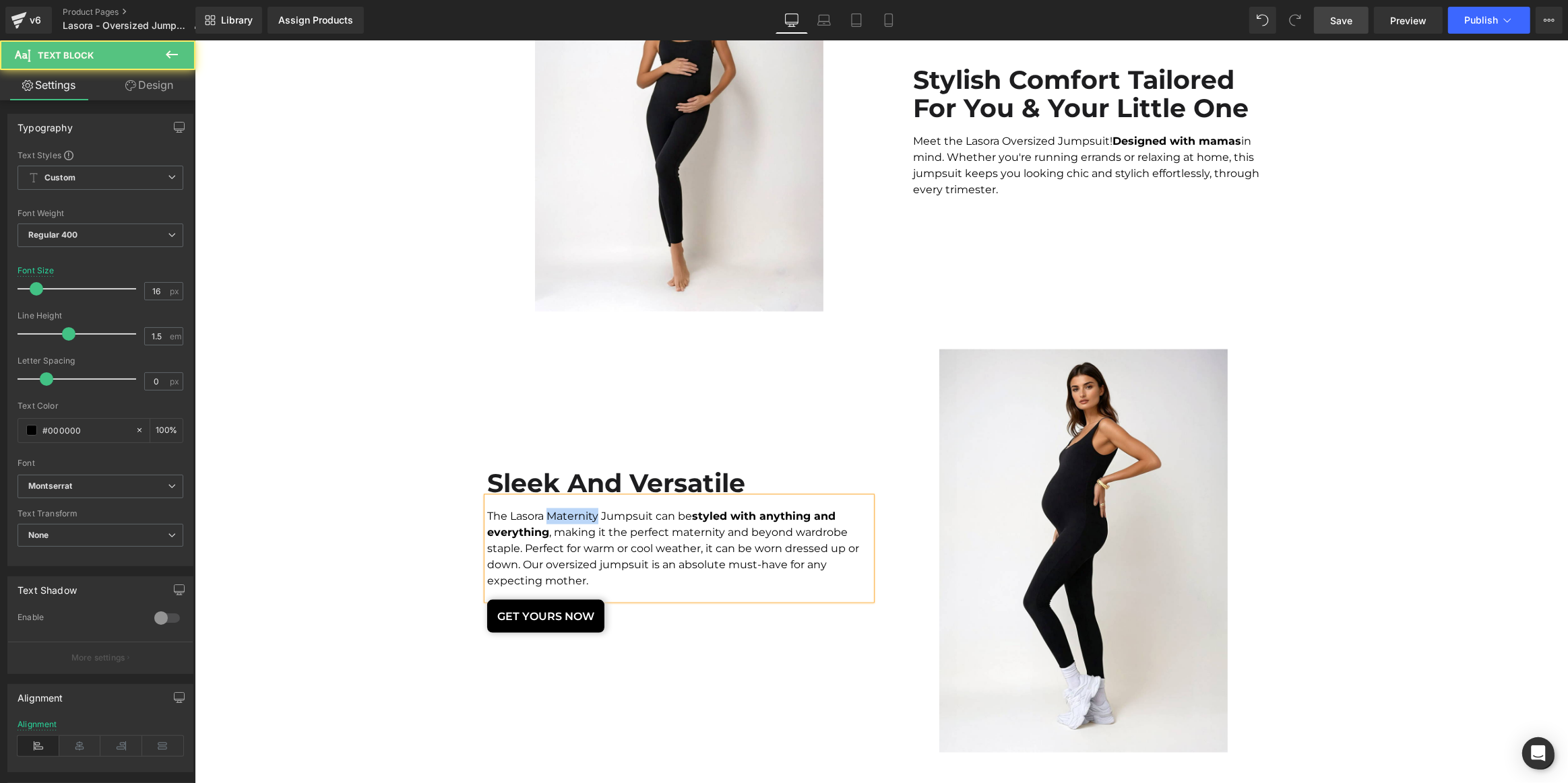
drag, startPoint x: 597, startPoint y: 512, endPoint x: 543, endPoint y: 515, distance: 54.1
click at [543, 515] on div "The Lasora Maternity Jumpsuit can be styled with anything and everything , maki…" at bounding box center [678, 549] width 384 height 102
drag, startPoint x: 665, startPoint y: 562, endPoint x: 522, endPoint y: 555, distance: 143.2
click at [522, 555] on div "The Lasora Oversized Jumpsuit can be styled with anything and everything , maki…" at bounding box center [678, 549] width 384 height 102
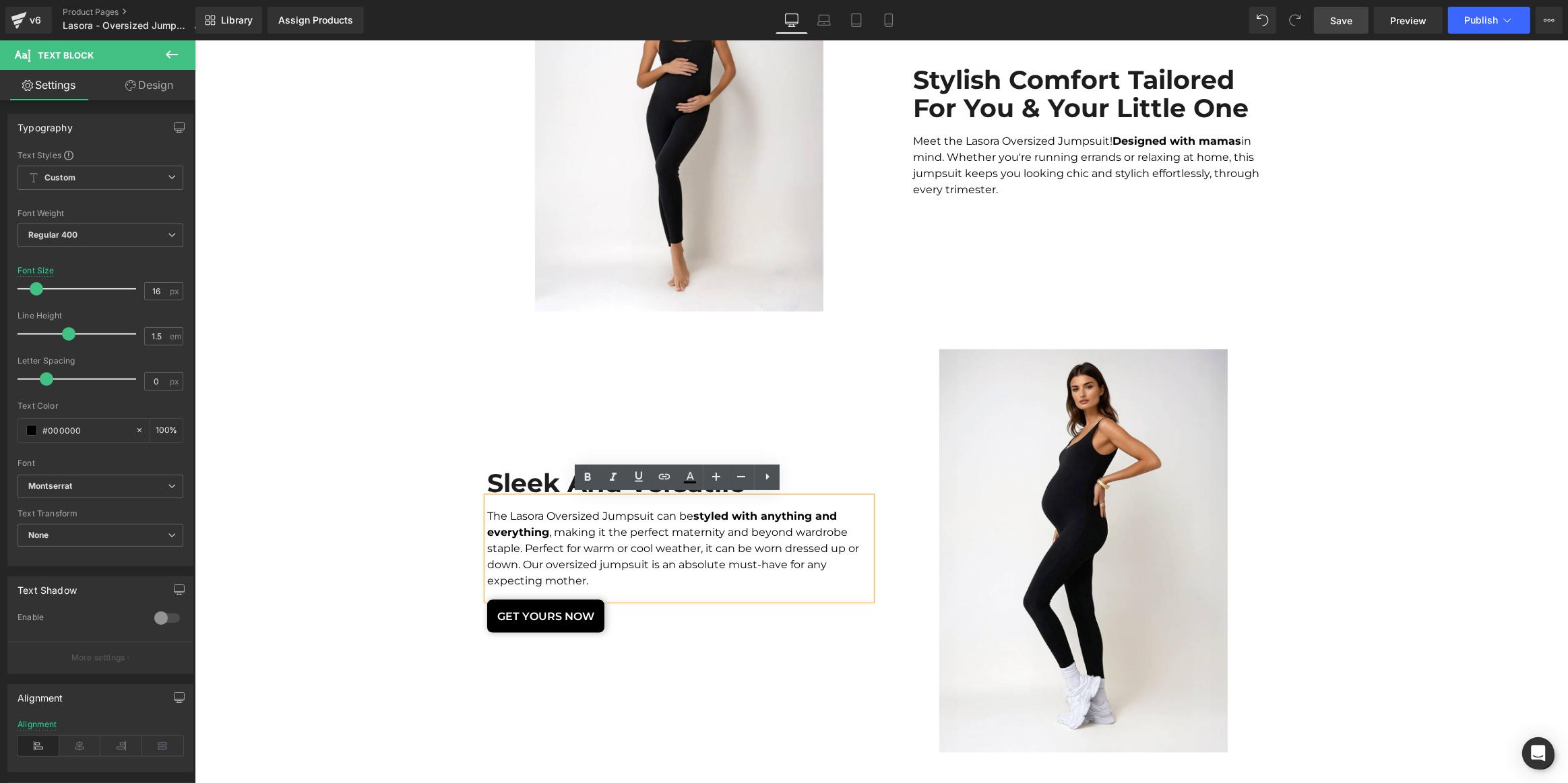
scroll to position [2126, 0]
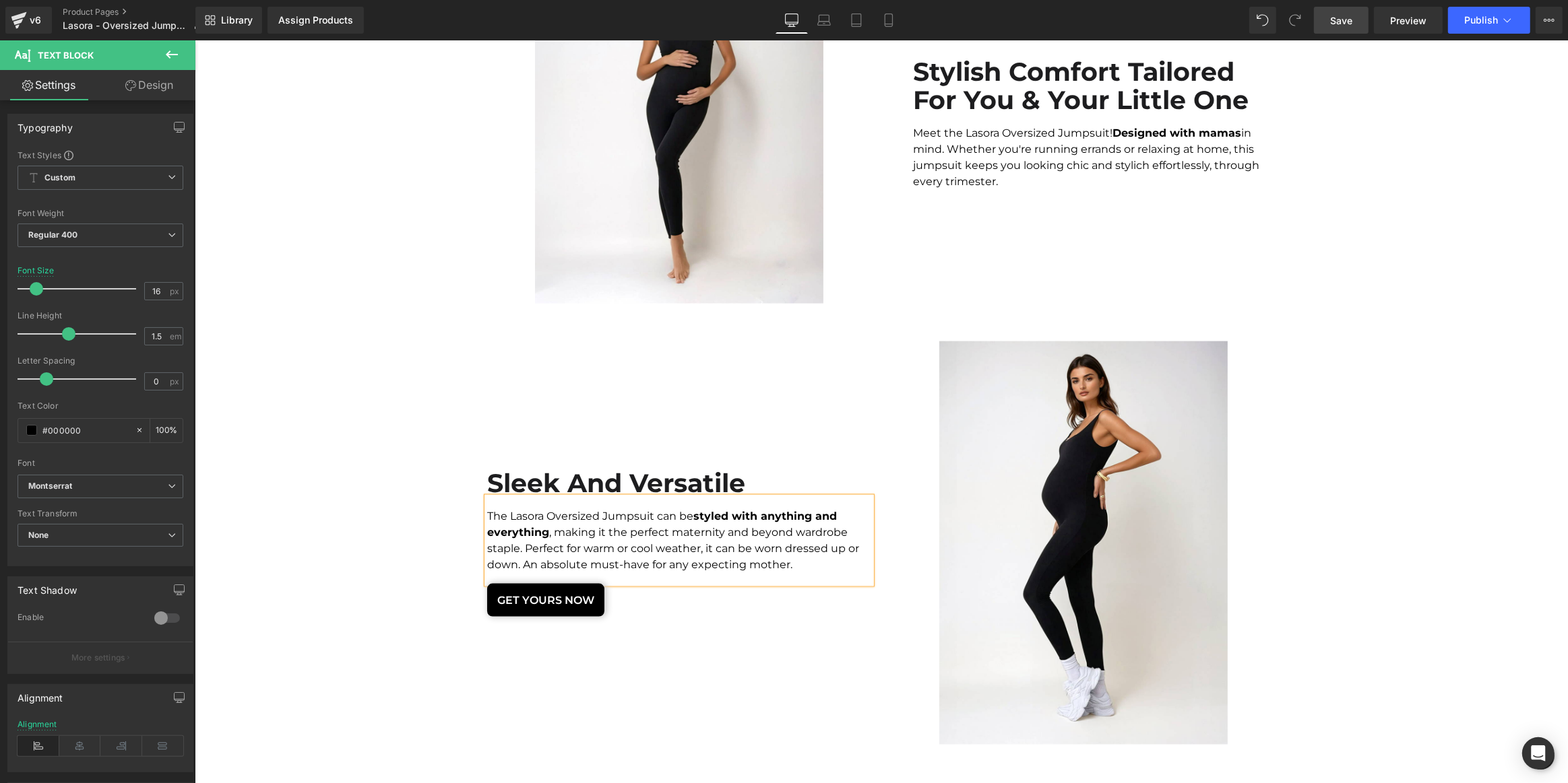
click at [797, 555] on div "The Lasora Oversized Jumpsuit can be styled with anything and everything , maki…" at bounding box center [678, 540] width 384 height 86
click at [1327, 14] on link "Save" at bounding box center [1341, 20] width 55 height 27
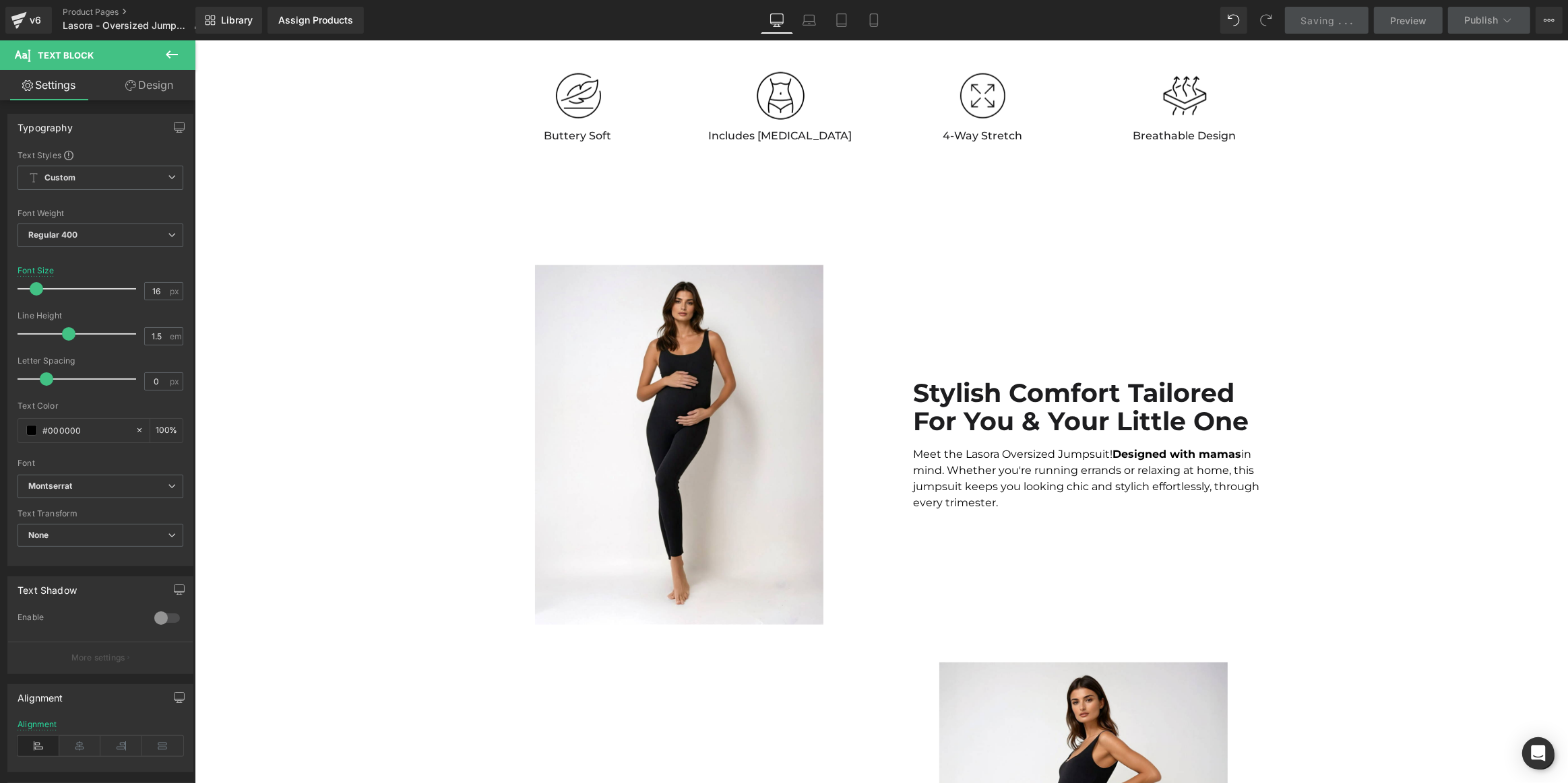
scroll to position [1758, 0]
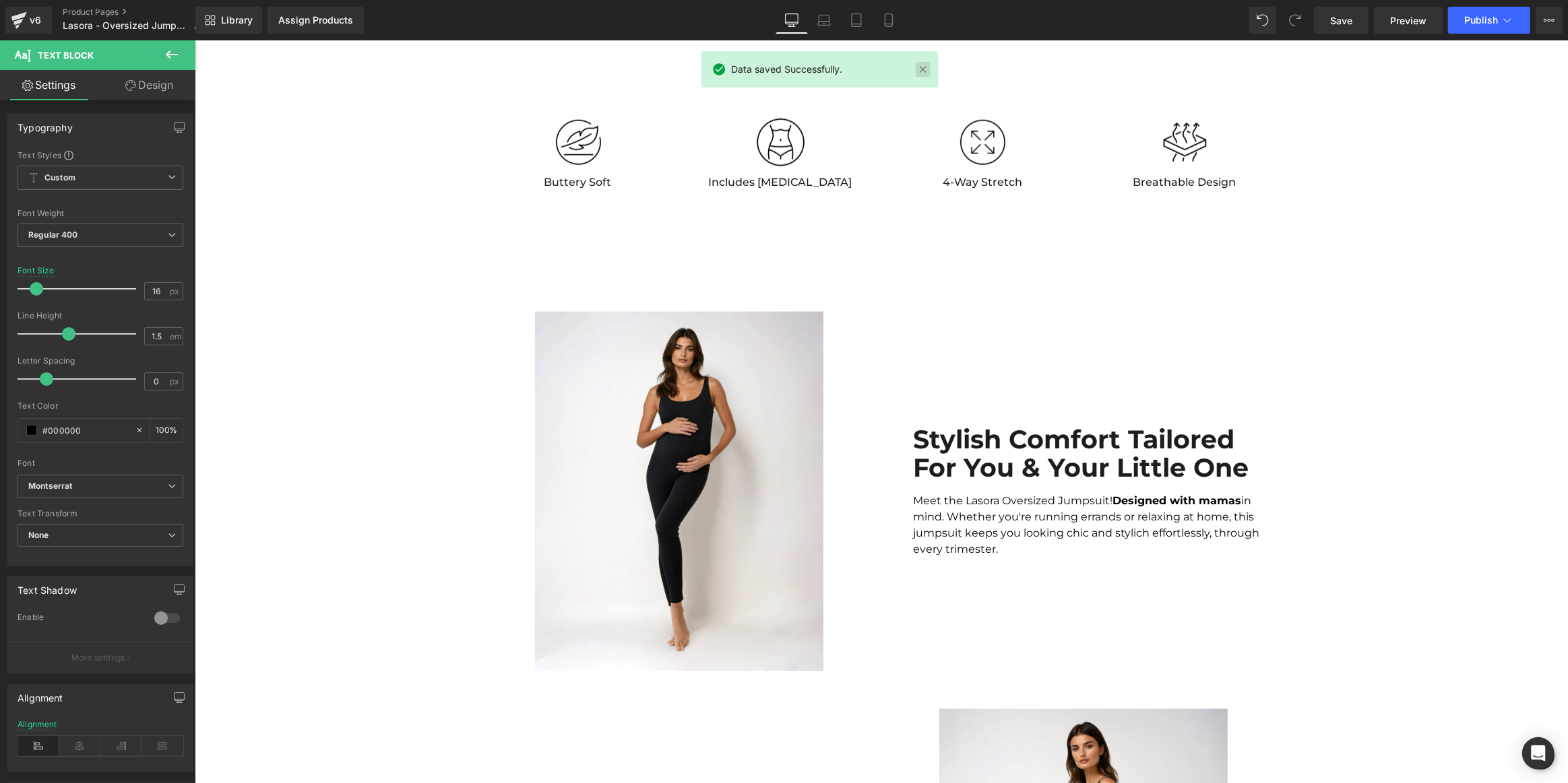
click at [917, 67] on link at bounding box center [922, 70] width 15 height 15
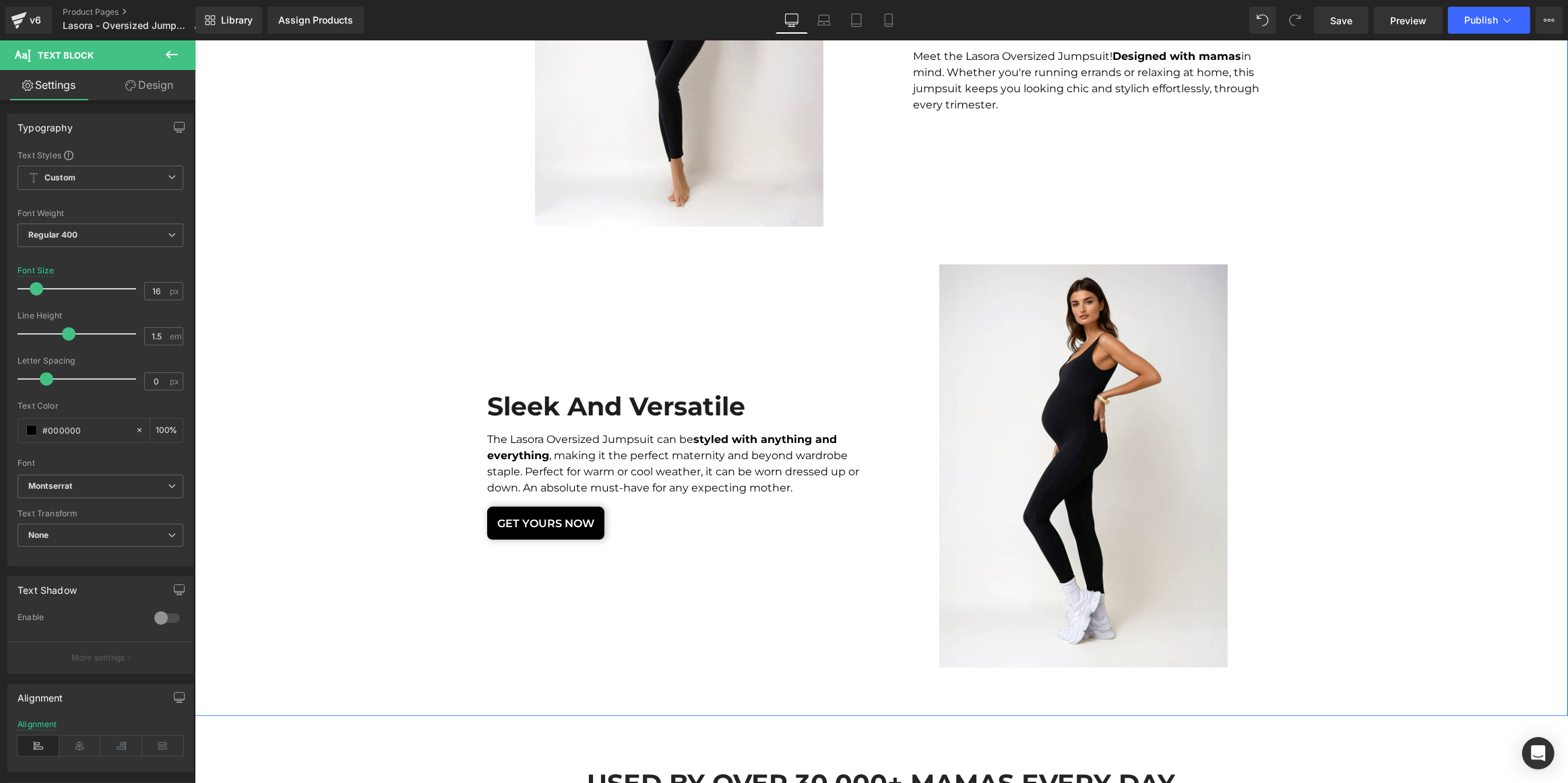
scroll to position [2204, 0]
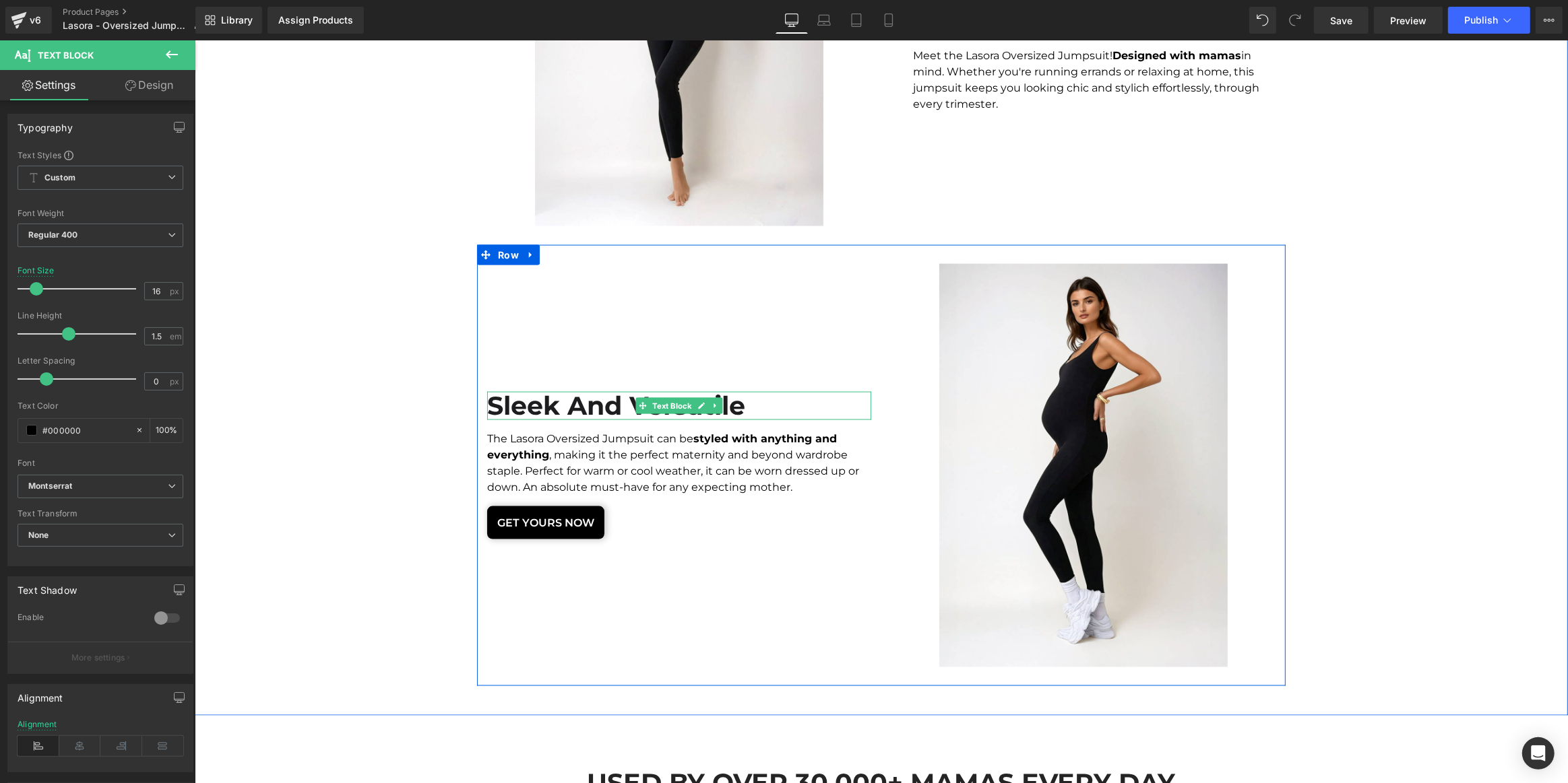
click at [567, 404] on b "Sleek and Versatile" at bounding box center [616, 405] width 258 height 31
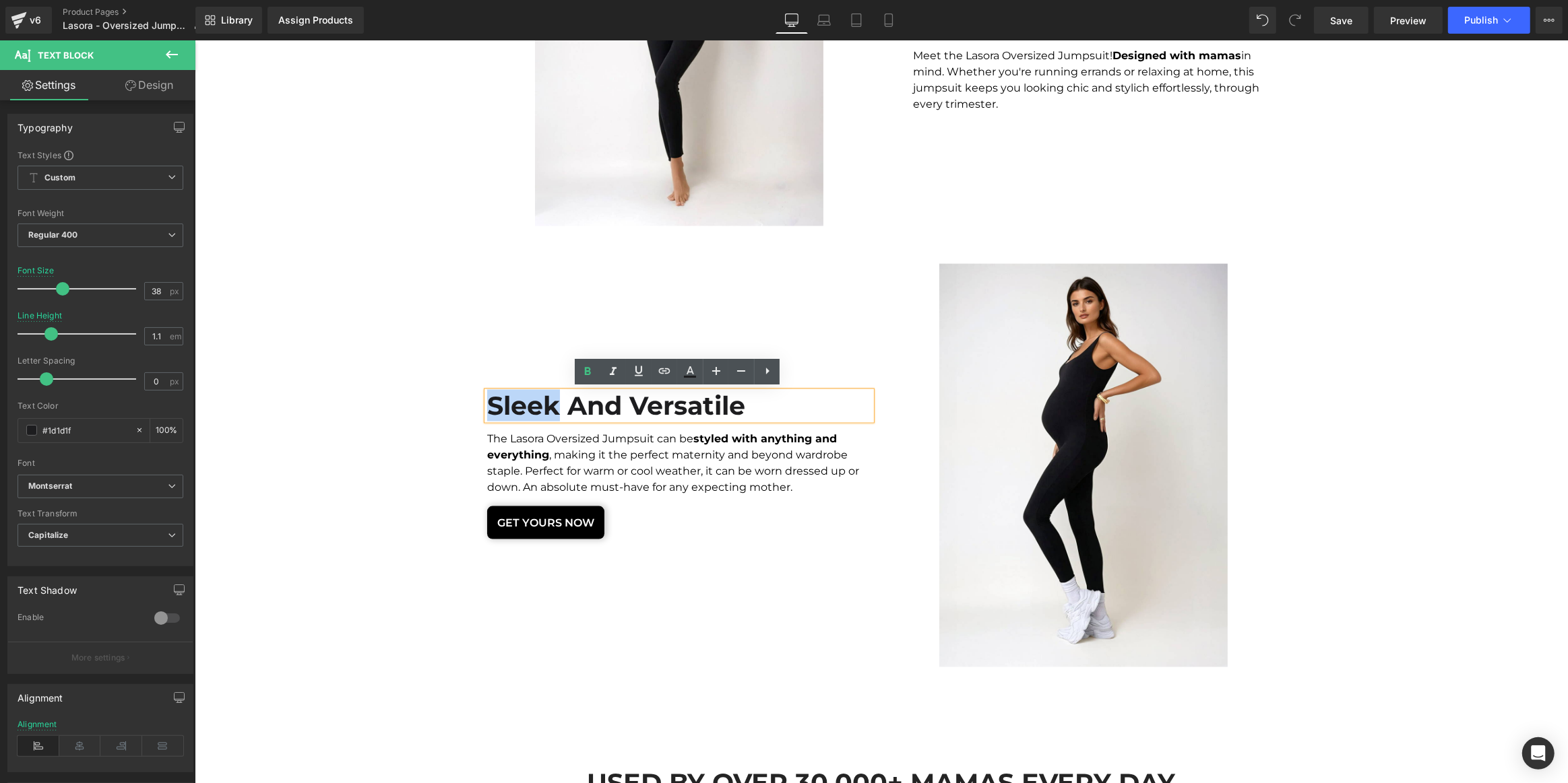
drag, startPoint x: 554, startPoint y: 399, endPoint x: 488, endPoint y: 399, distance: 66.0
click at [488, 399] on b "Sleek and Versatile" at bounding box center [616, 405] width 258 height 31
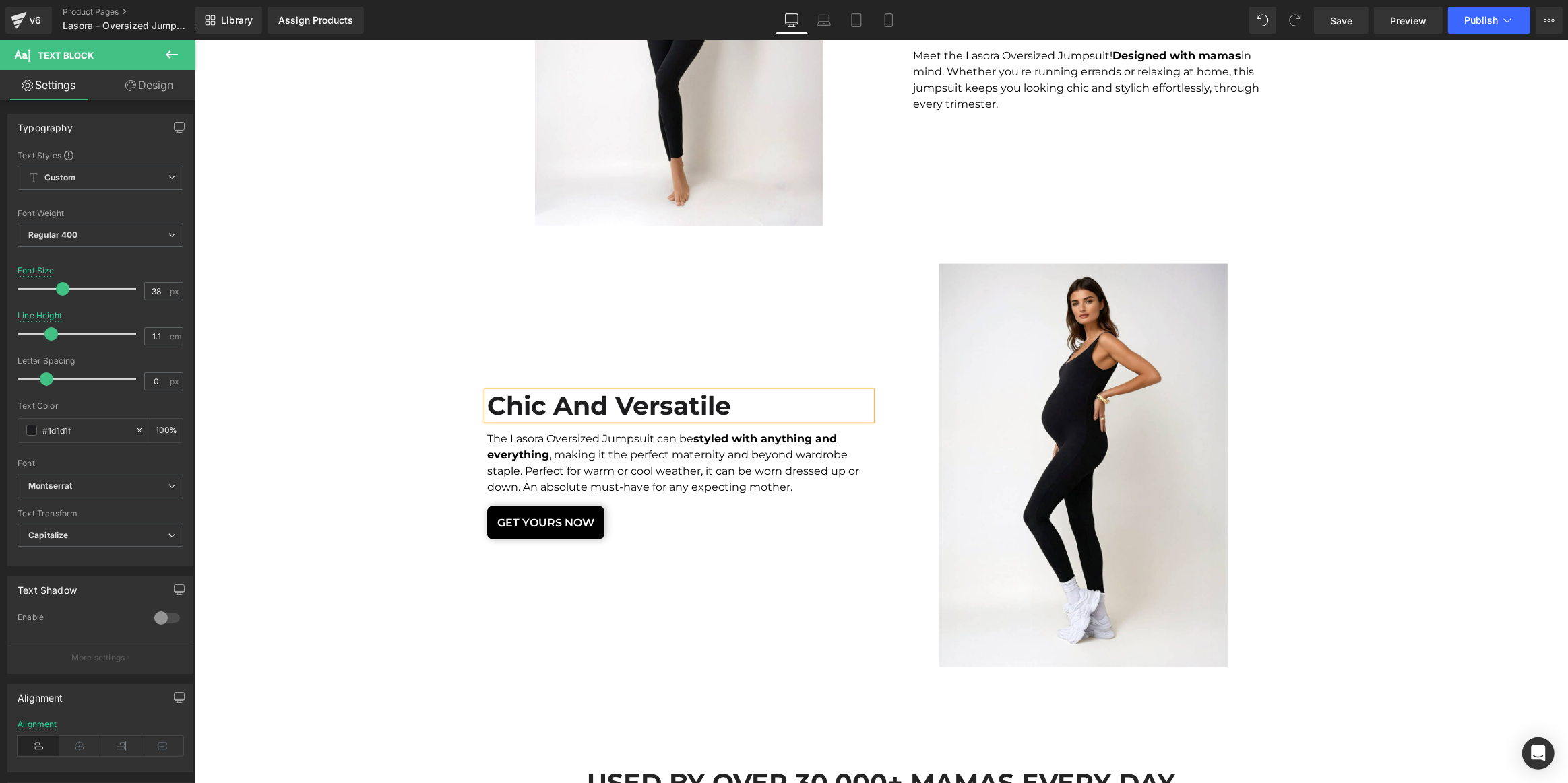
click at [1447, 433] on div "Image Stylish Comfort Tailored For You & Your Little One Text Block Meet the La…" at bounding box center [881, 267] width 1373 height 838
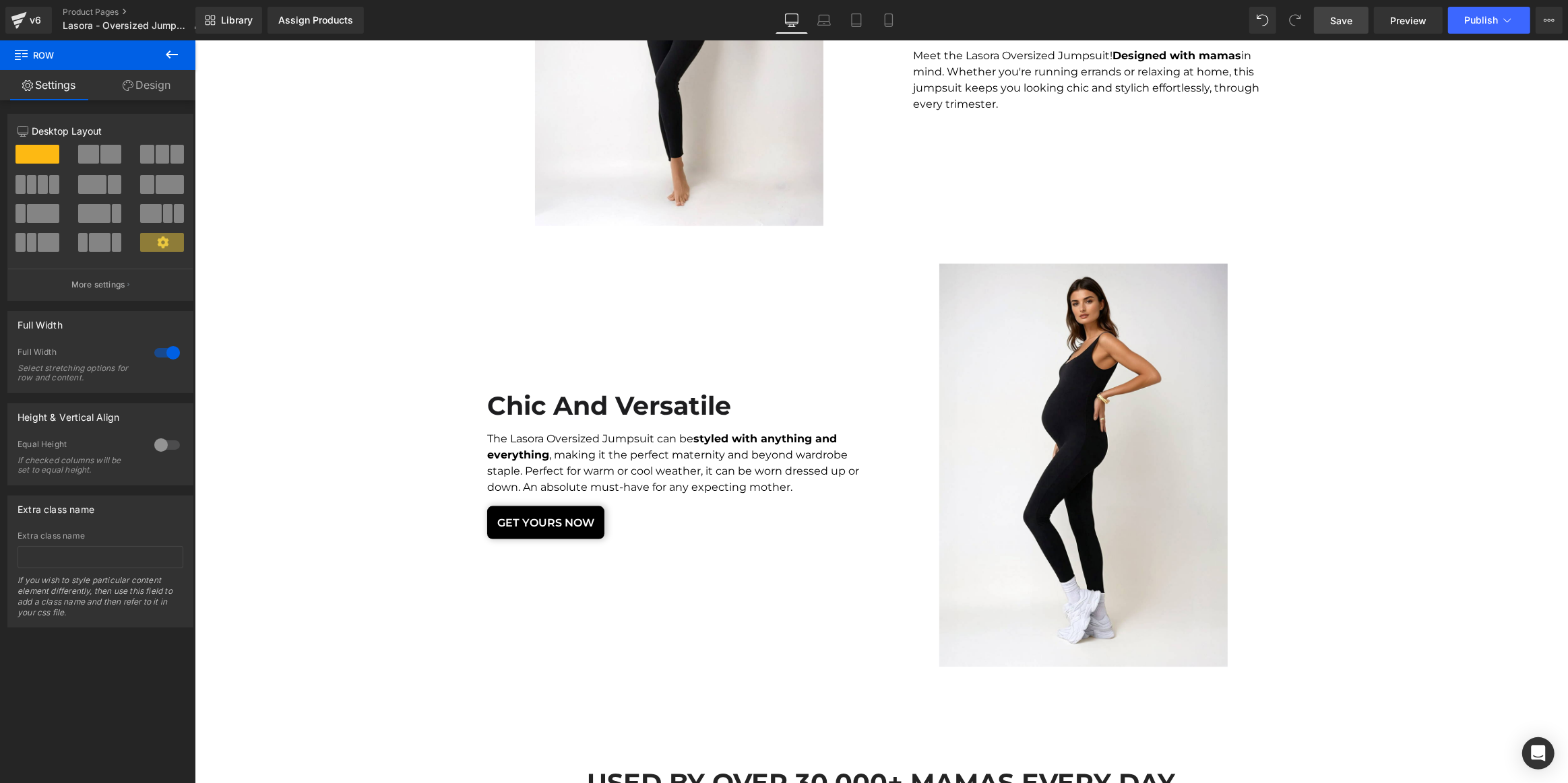
click at [1363, 7] on link "Save" at bounding box center [1341, 20] width 55 height 27
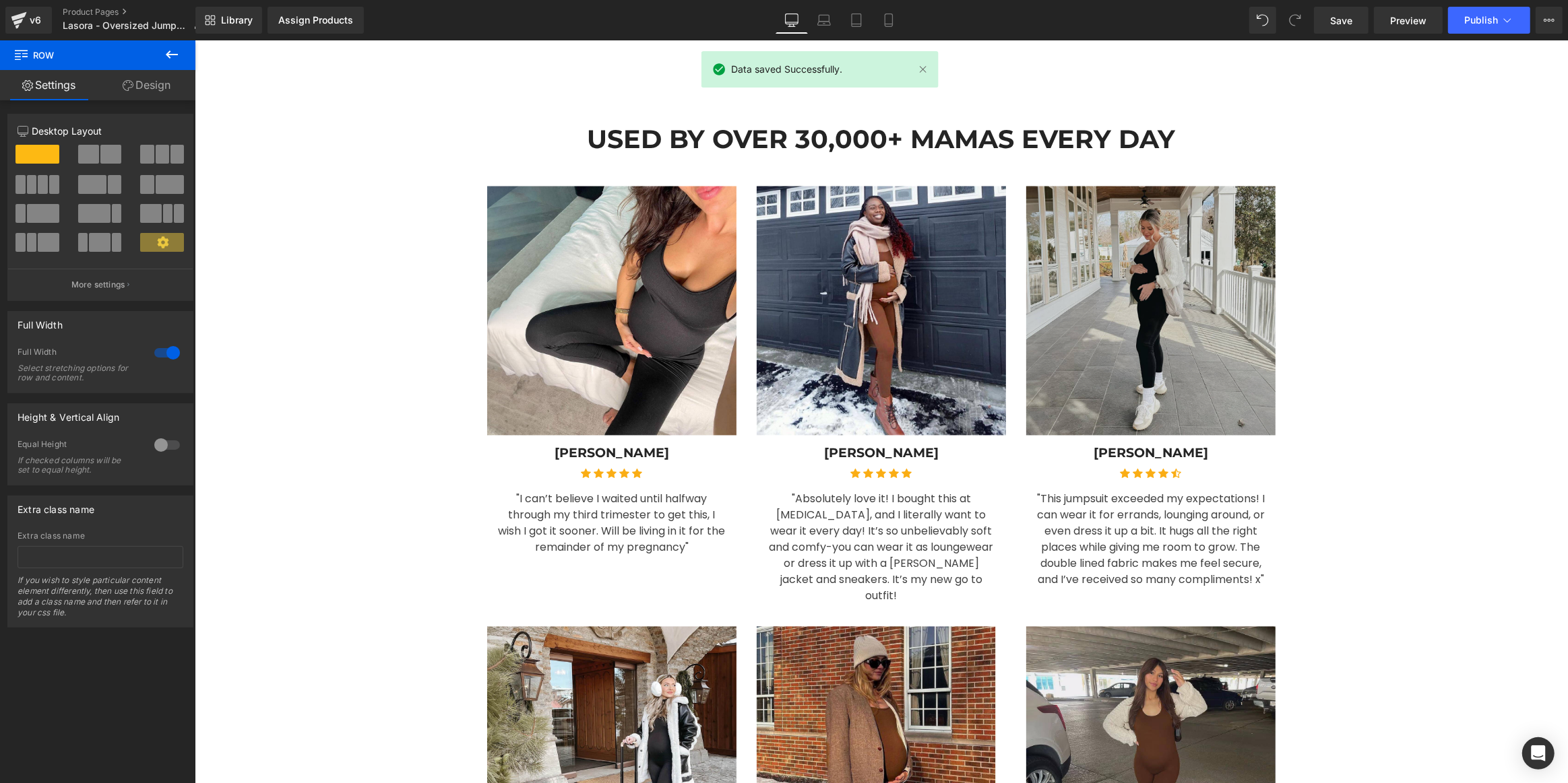
scroll to position [3061, 0]
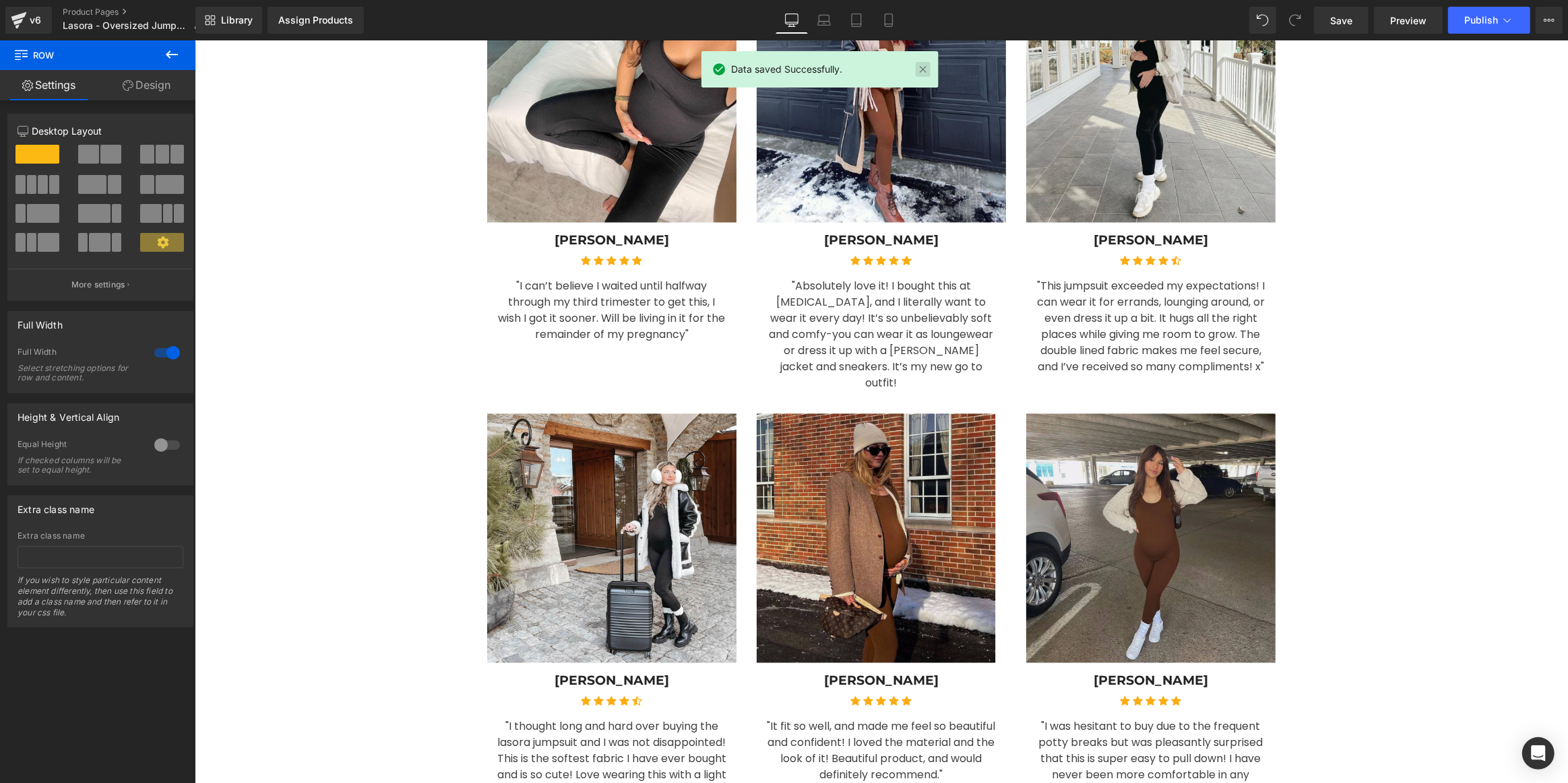
drag, startPoint x: 921, startPoint y: 71, endPoint x: 822, endPoint y: 363, distance: 308.3
click at [921, 71] on link at bounding box center [922, 70] width 15 height 15
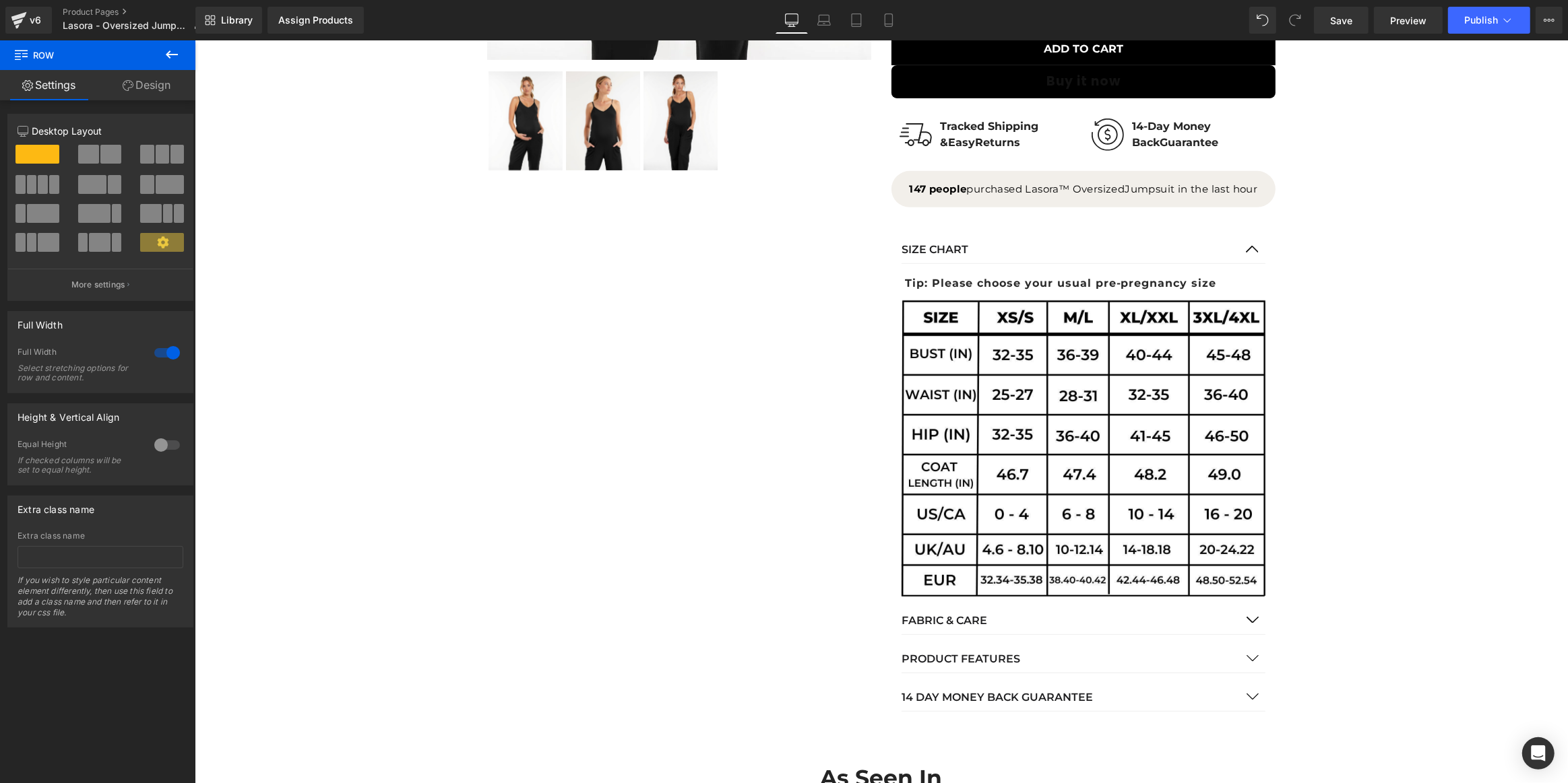
scroll to position [0, 0]
